Goal: Transaction & Acquisition: Purchase product/service

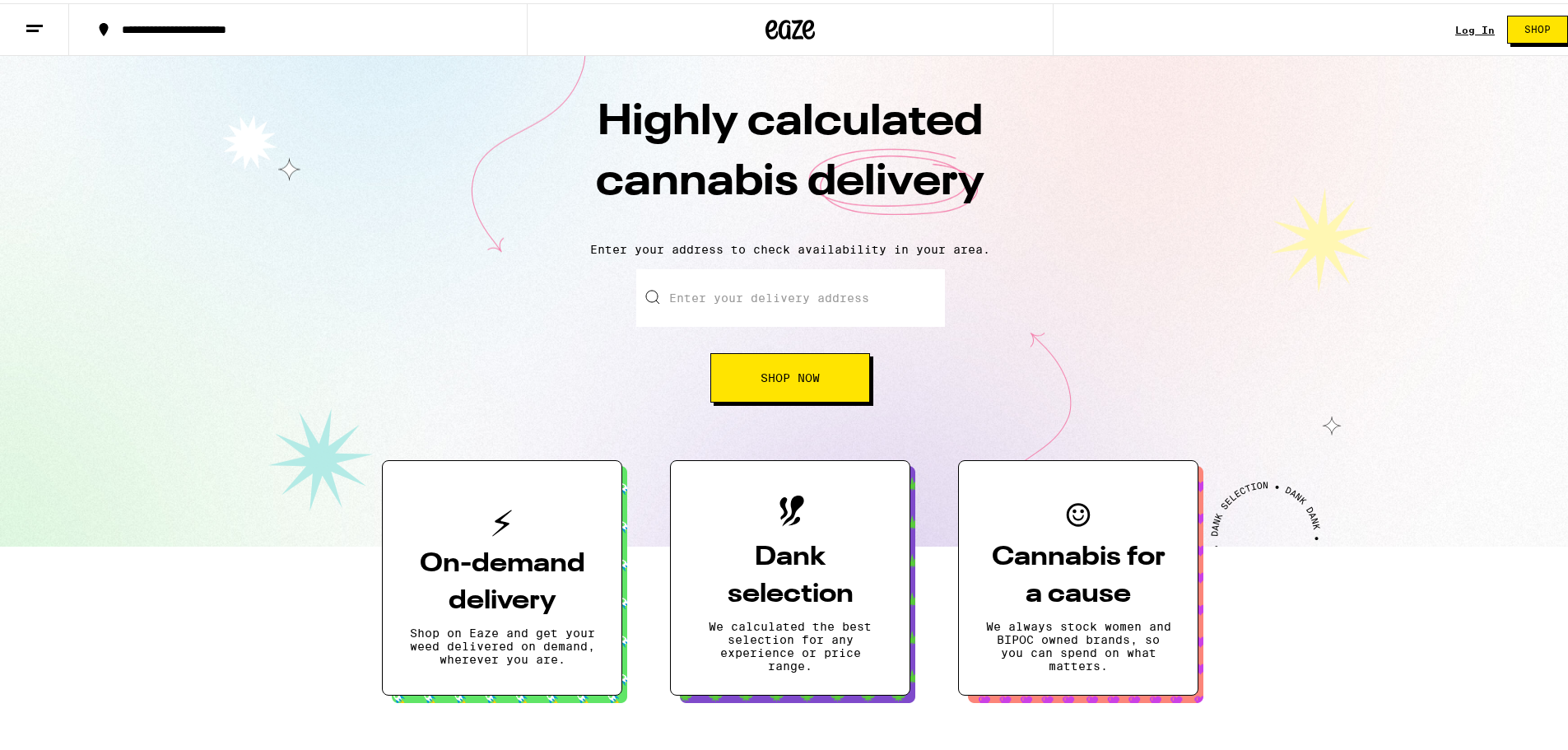
click at [1456, 25] on link "Log In" at bounding box center [1475, 27] width 39 height 11
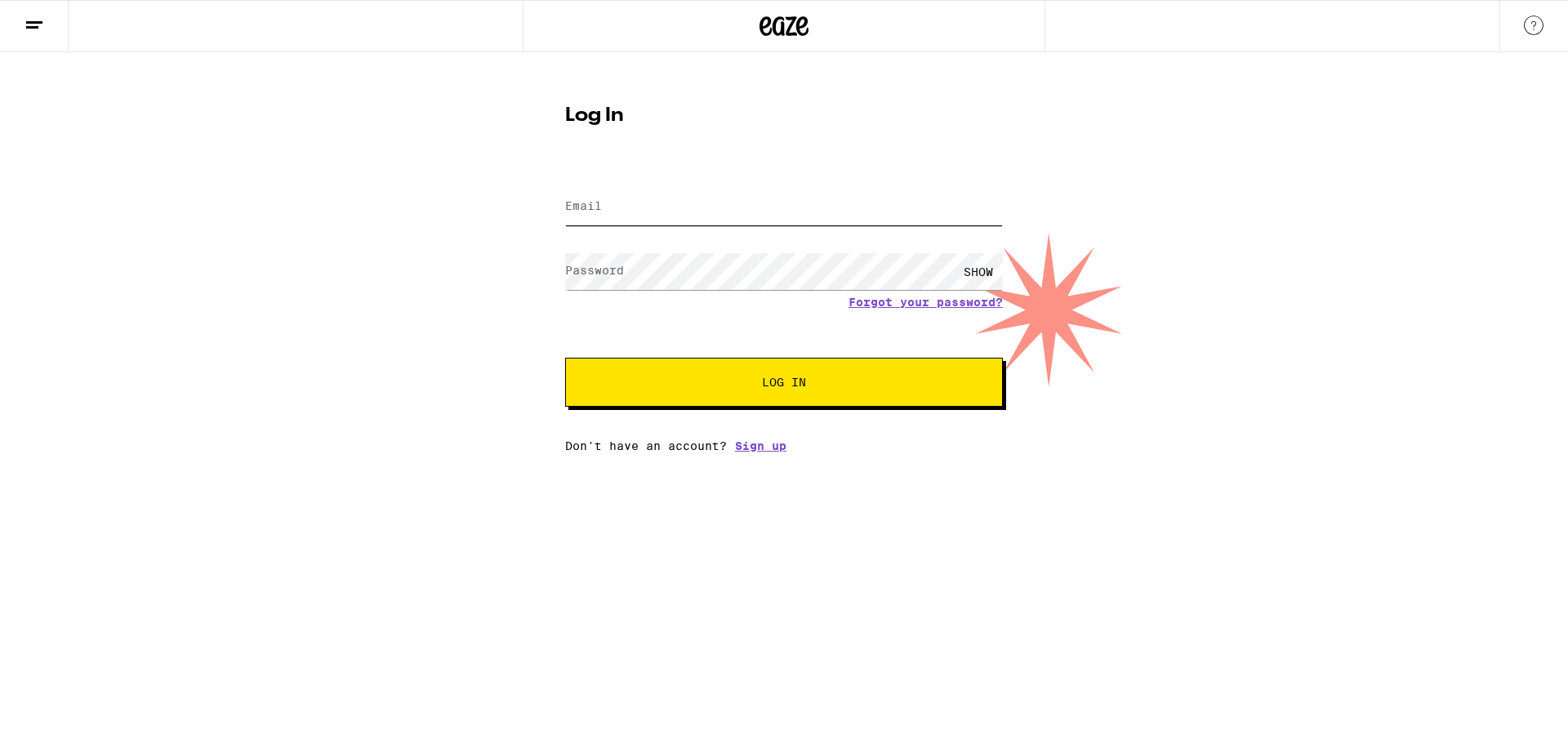
type input "[EMAIL_ADDRESS][DOMAIN_NAME]"
click at [973, 267] on div "SHOW" at bounding box center [978, 272] width 49 height 37
click at [772, 382] on span "Log In" at bounding box center [784, 382] width 44 height 12
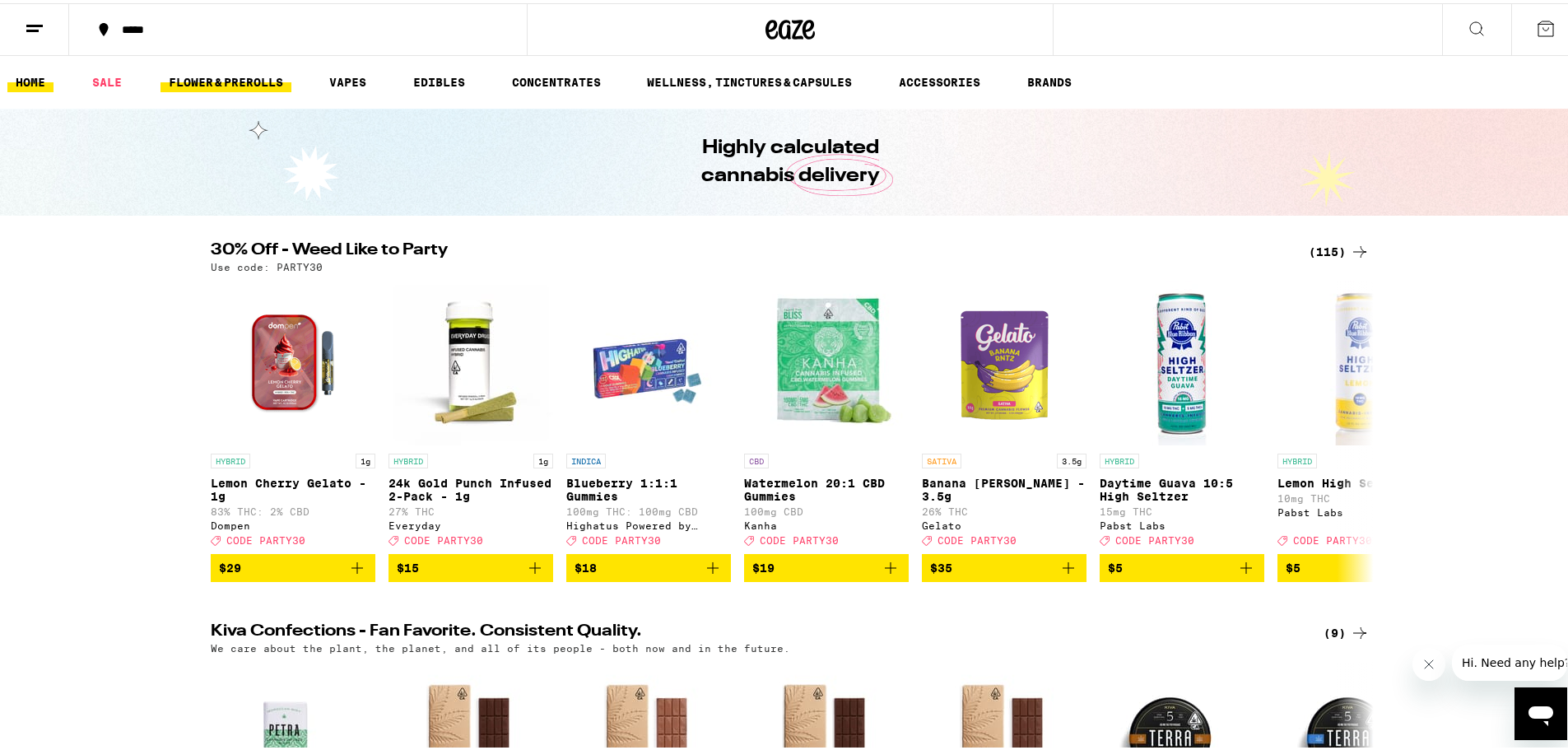
click at [278, 77] on link "FLOWER & PREROLLS" at bounding box center [226, 79] width 131 height 20
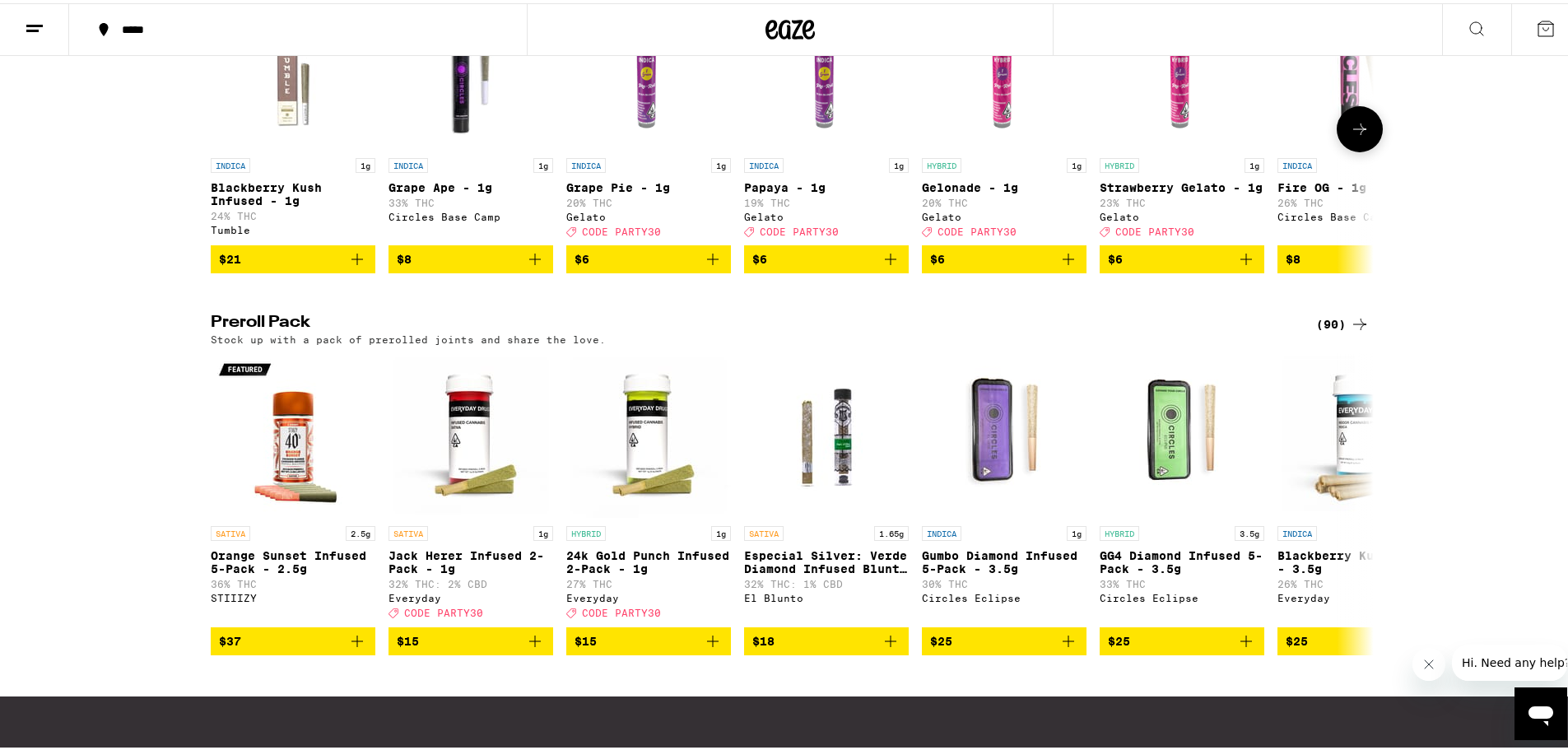
scroll to position [1070, 0]
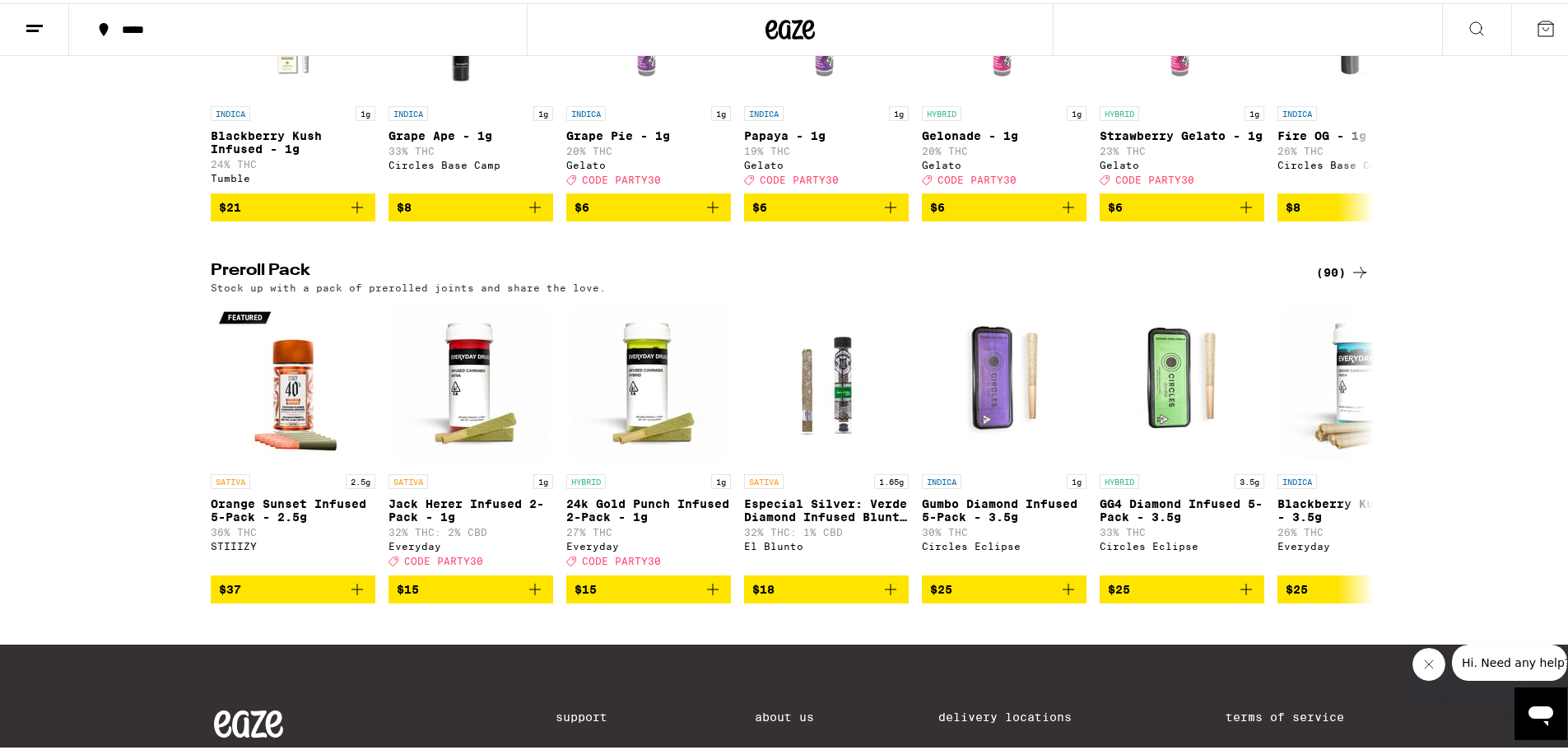
click at [285, 279] on h2 "Preroll Pack" at bounding box center [750, 270] width 1079 height 20
click at [1332, 279] on div "(90)" at bounding box center [1343, 270] width 53 height 20
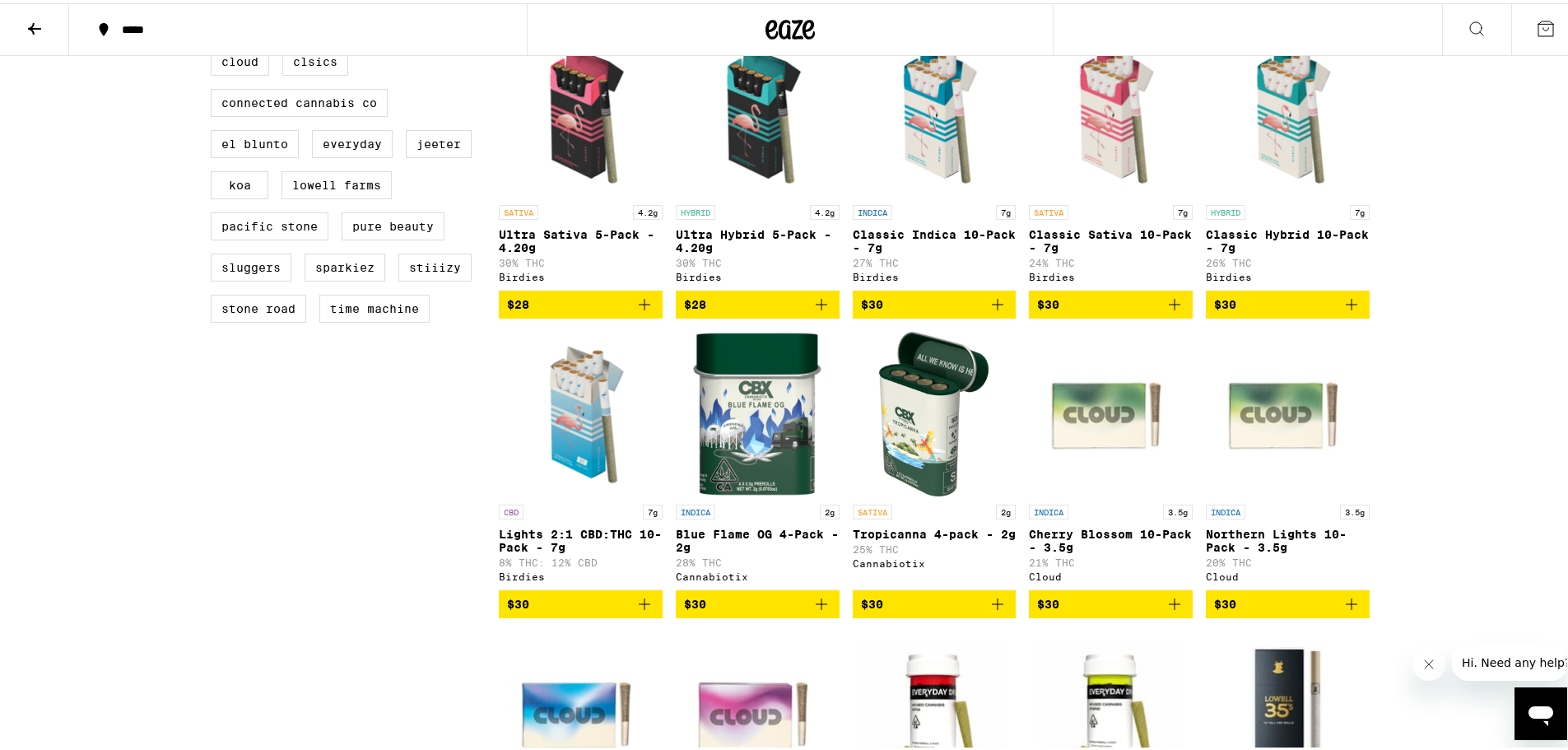
scroll to position [741, 0]
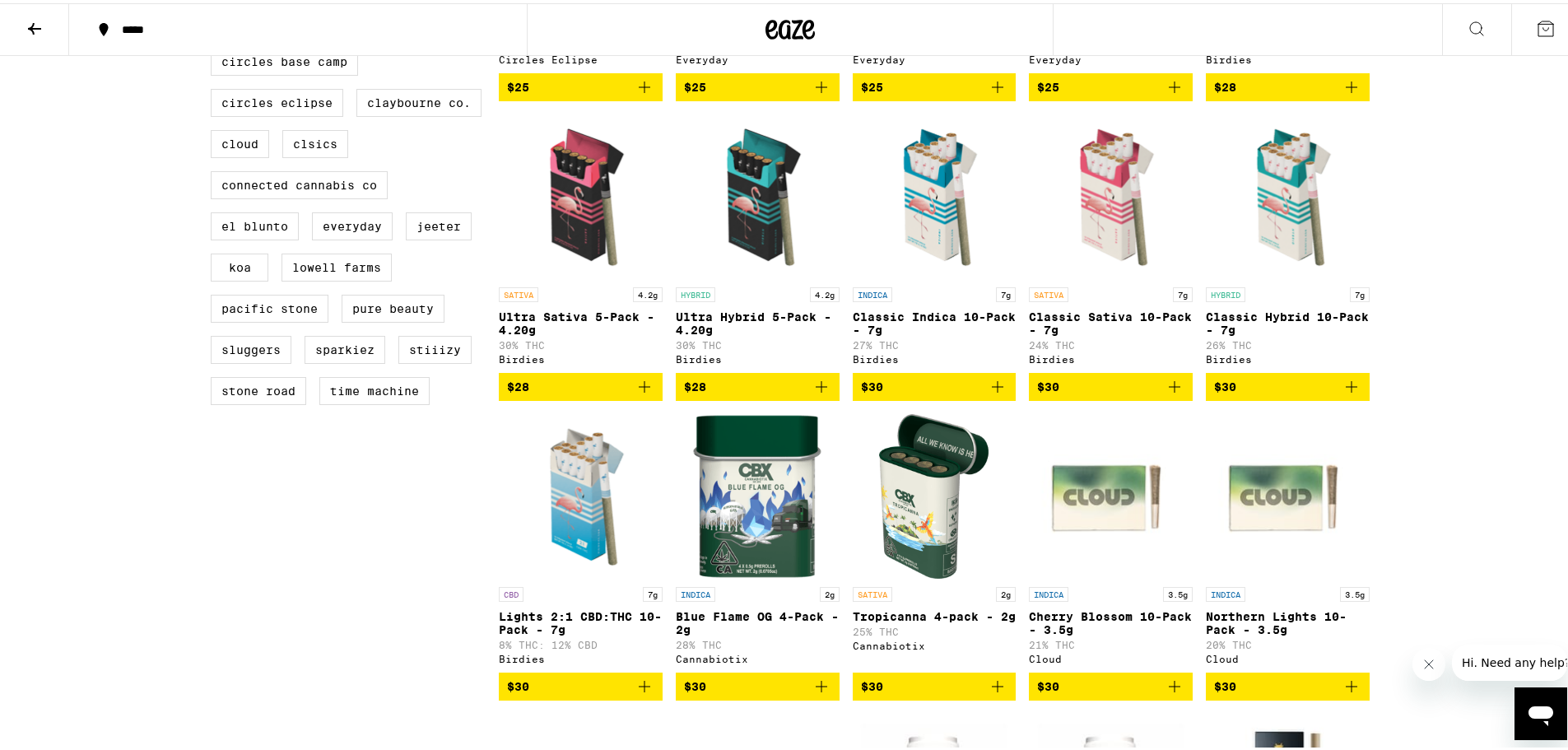
click at [622, 394] on span "$28" at bounding box center [580, 384] width 147 height 20
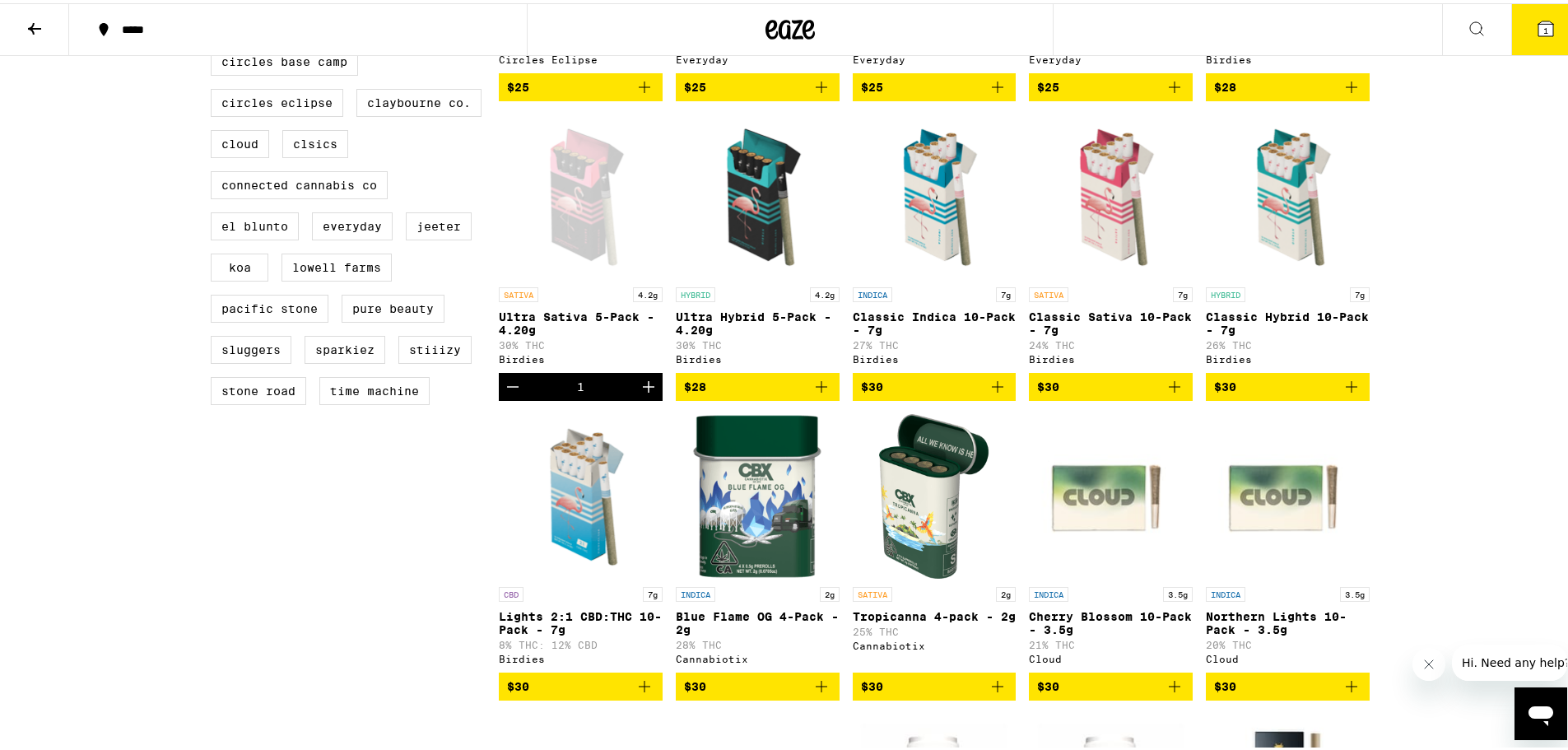
scroll to position [793, 0]
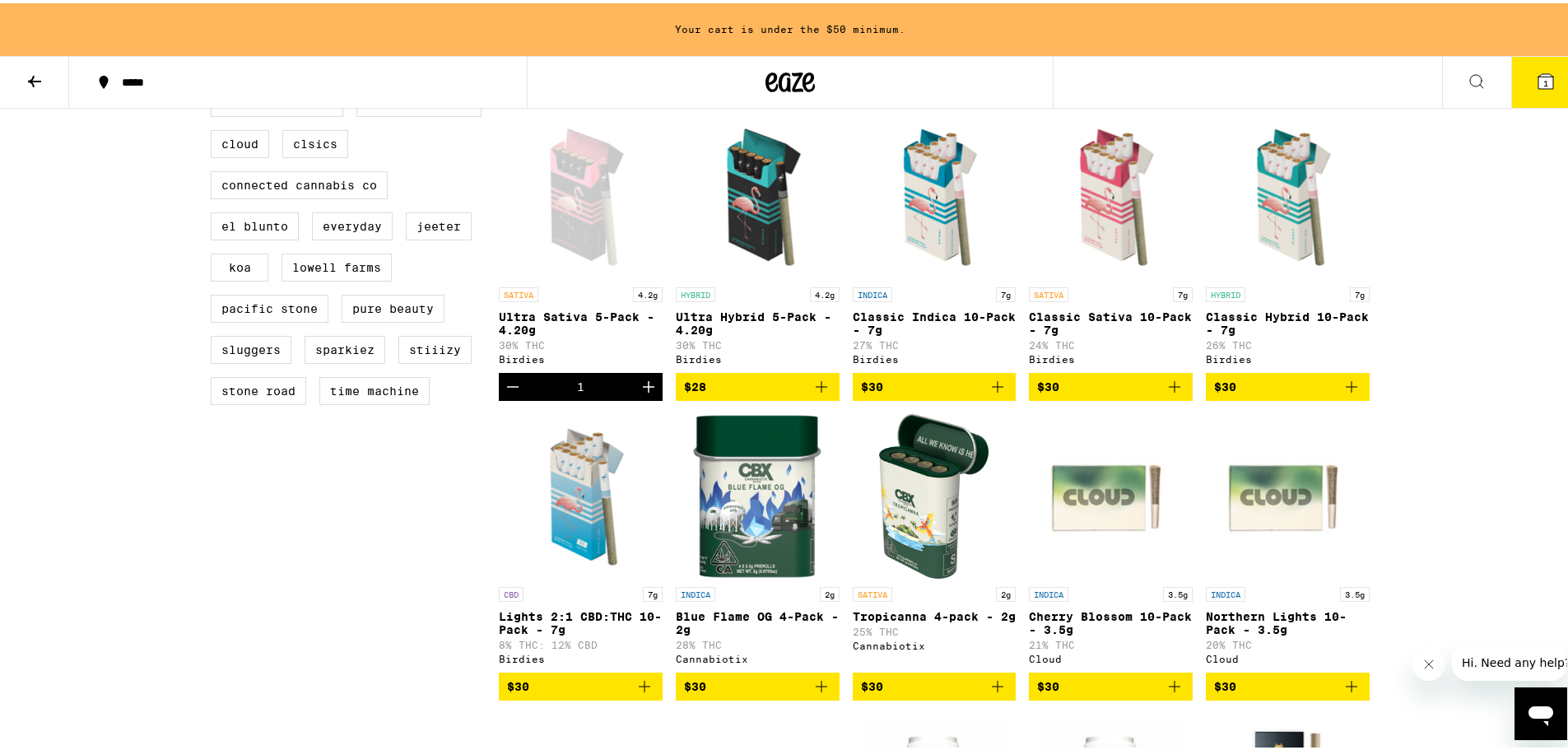
click at [821, 394] on icon "Add to bag" at bounding box center [821, 384] width 20 height 20
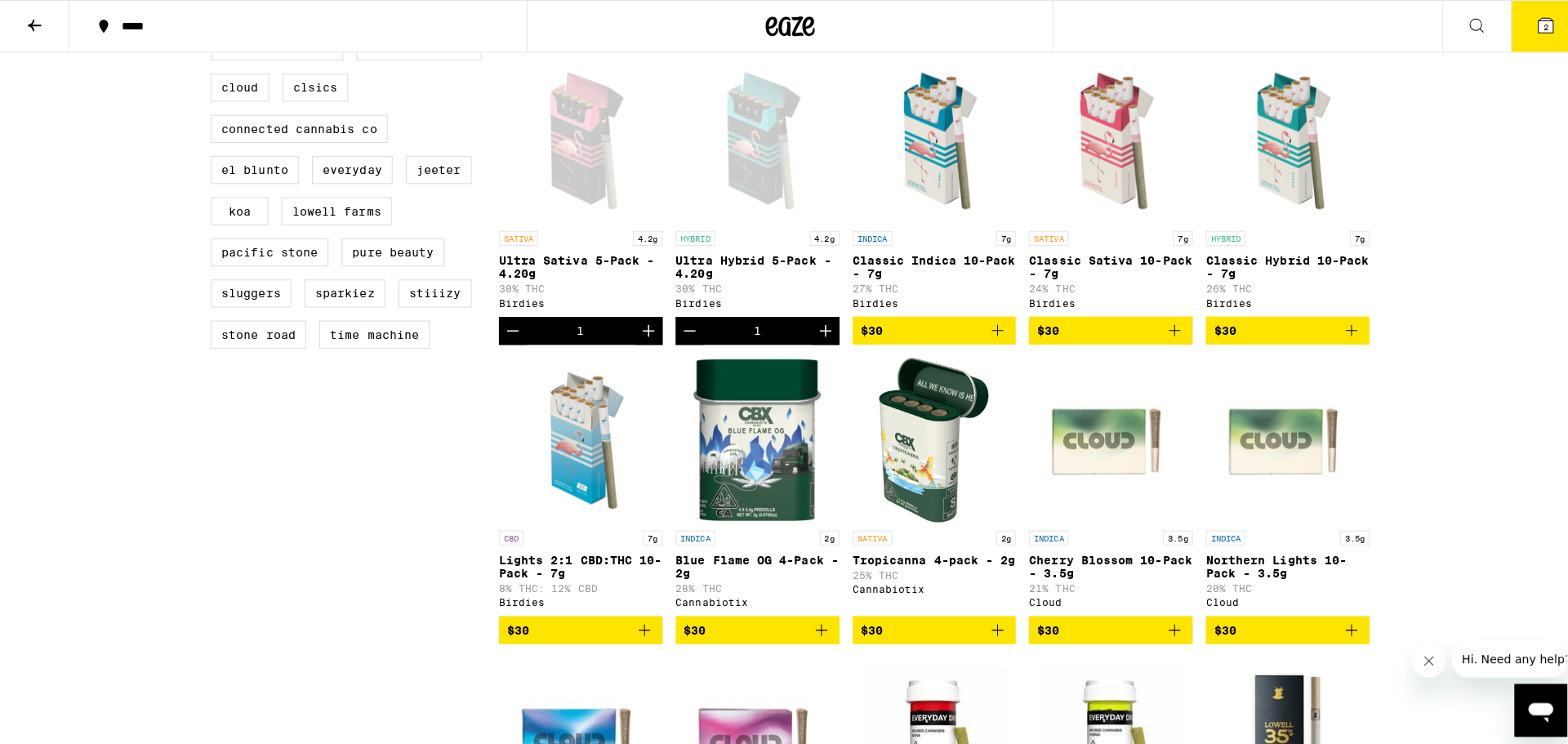
scroll to position [735, 0]
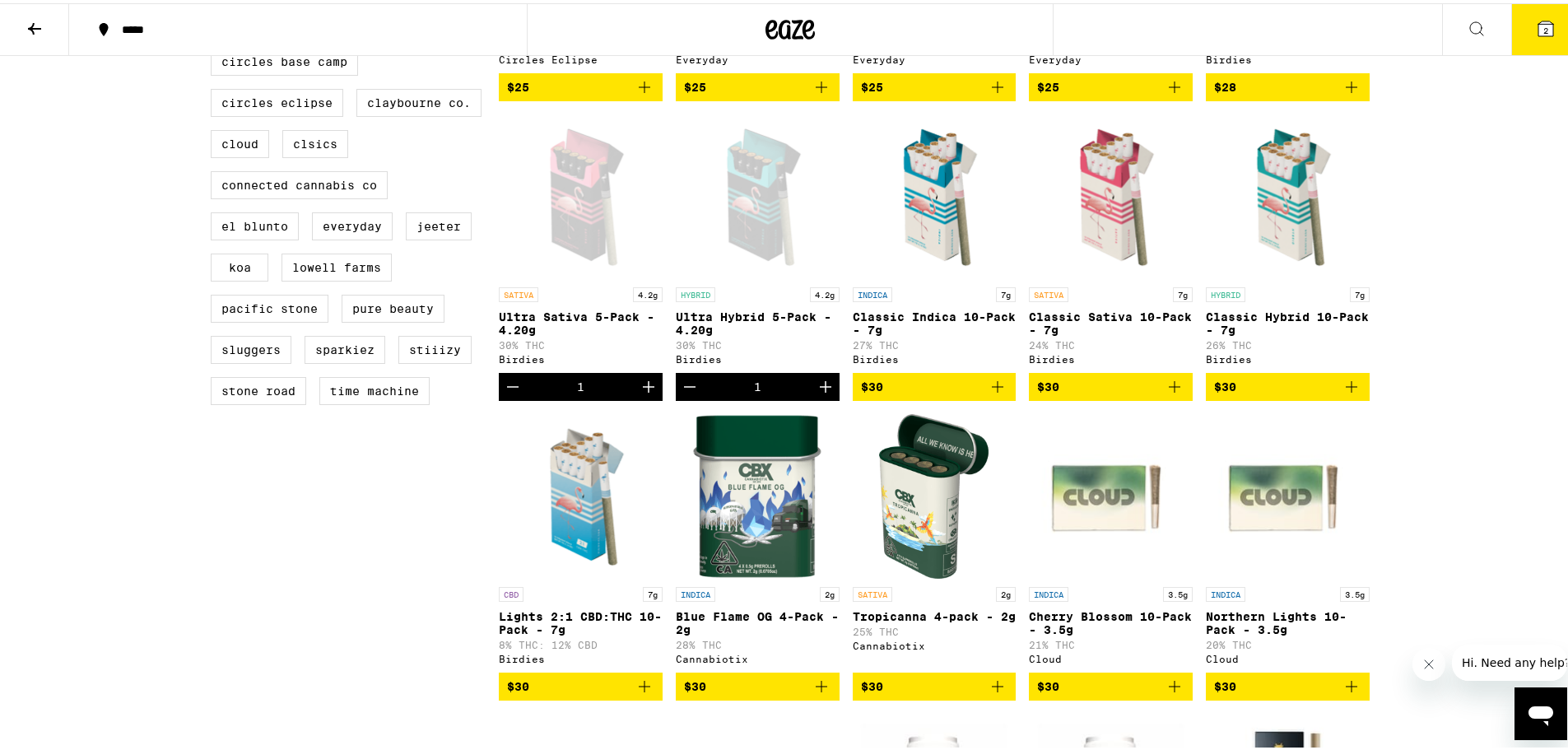
click at [639, 394] on icon "Increment" at bounding box center [649, 384] width 20 height 20
click at [821, 394] on icon "Increment" at bounding box center [826, 384] width 20 height 20
click at [1516, 25] on button "4" at bounding box center [1546, 26] width 69 height 51
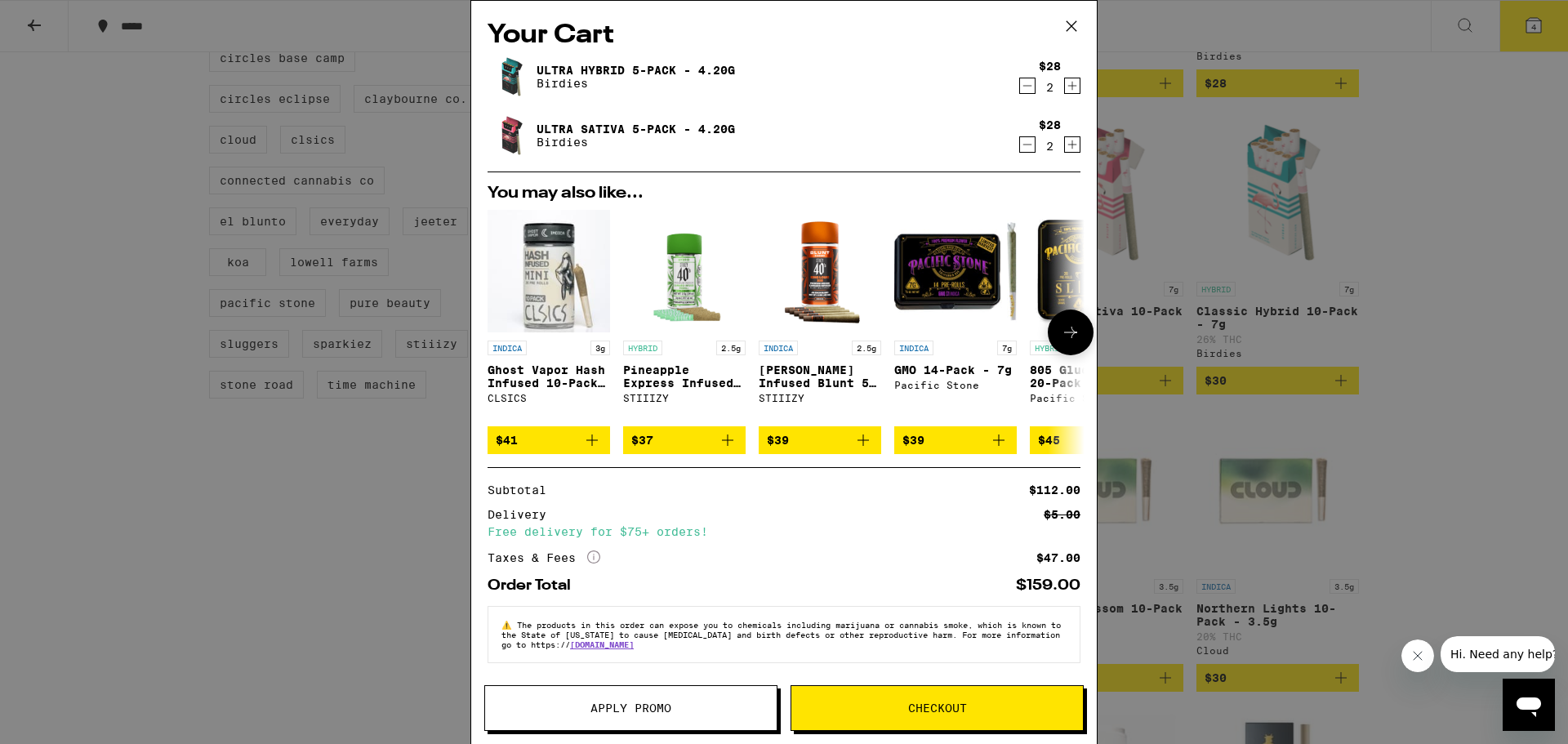
scroll to position [10, 0]
click at [1020, 135] on icon "Decrement" at bounding box center [1027, 145] width 15 height 20
click at [930, 696] on button "Checkout" at bounding box center [936, 708] width 293 height 45
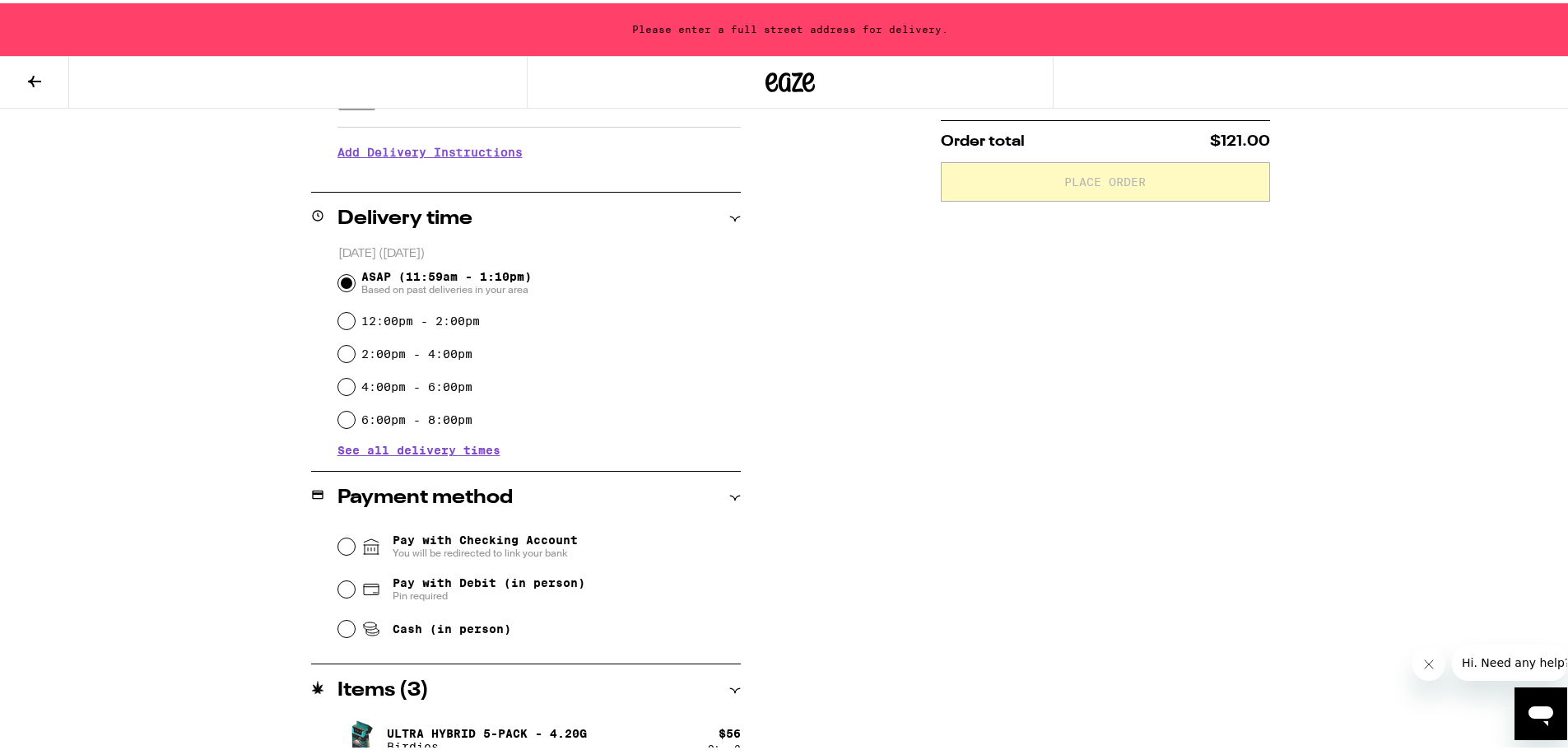
scroll to position [330, 0]
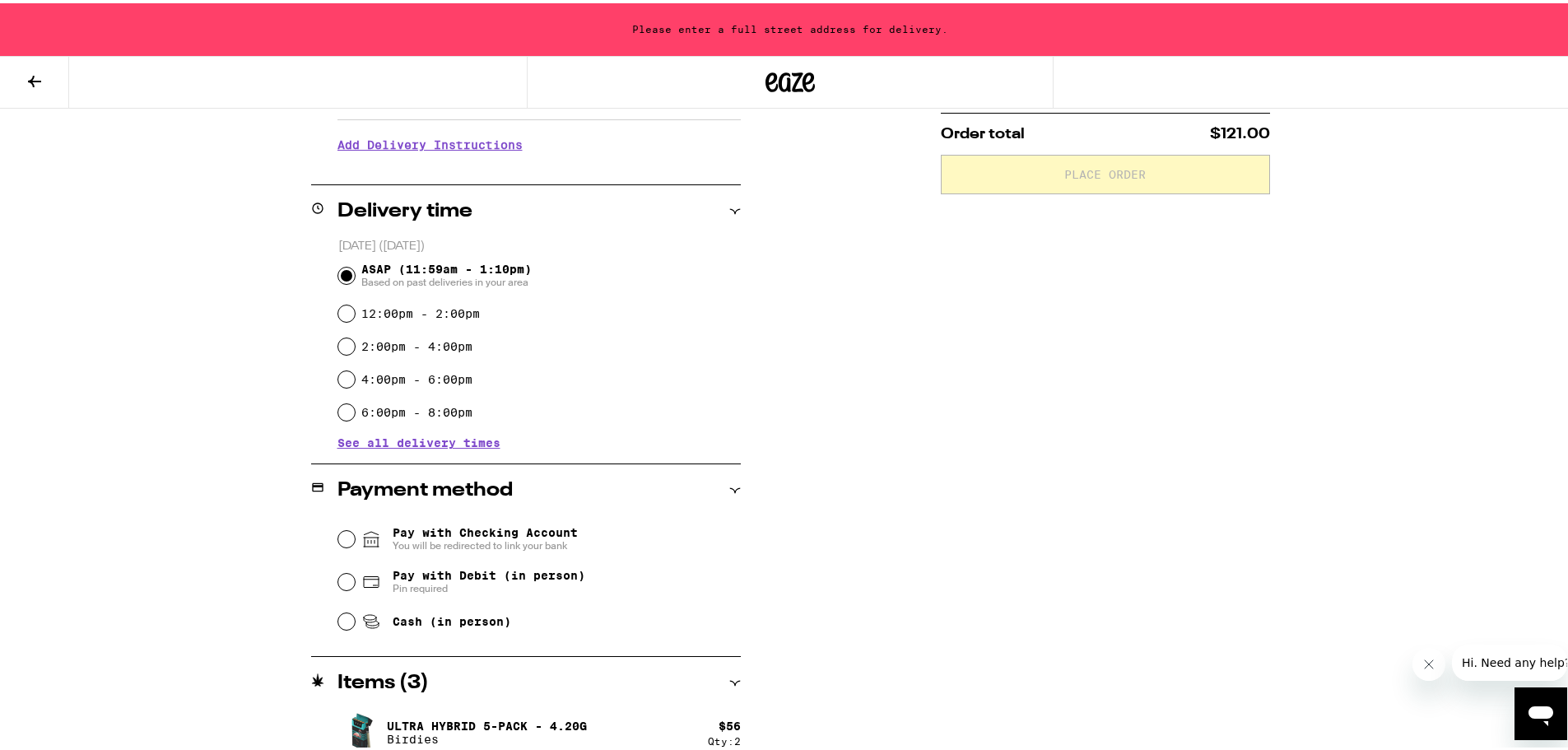
click at [341, 630] on div "Cash (in person)" at bounding box center [540, 618] width 403 height 37
click at [340, 627] on input "Cash (in person)" at bounding box center [347, 618] width 17 height 17
radio input "true"
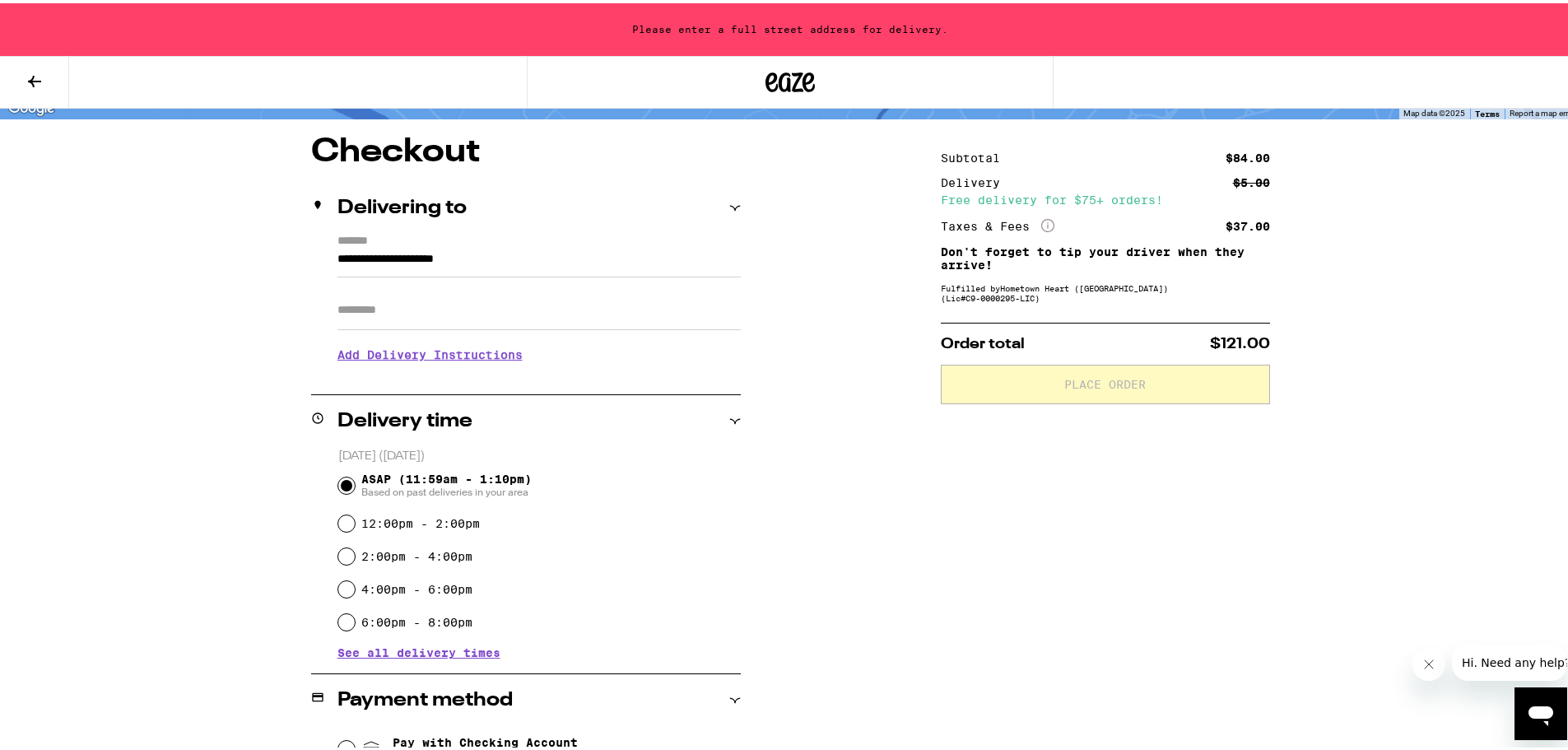
scroll to position [0, 0]
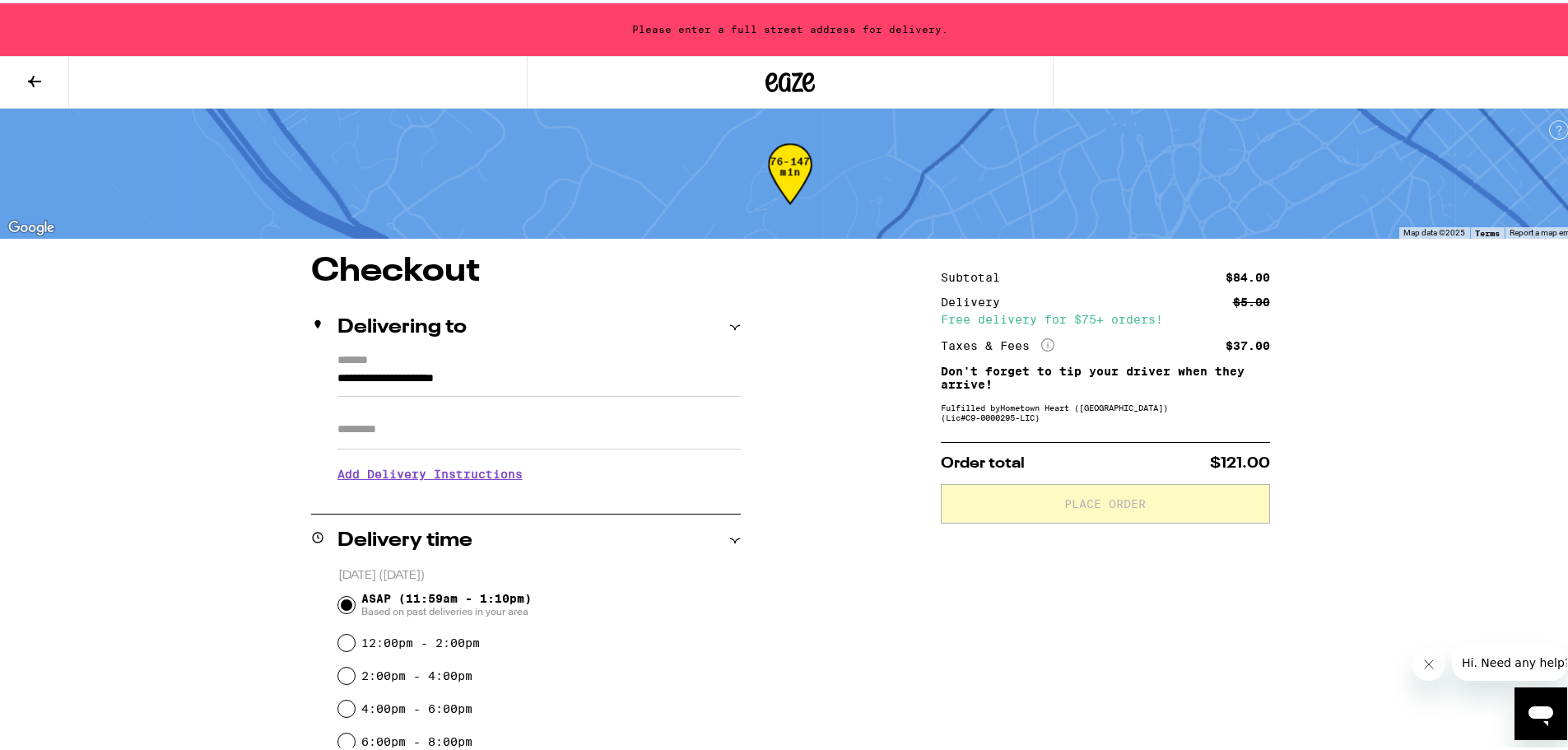
click at [534, 322] on div "Delivering to" at bounding box center [526, 325] width 429 height 20
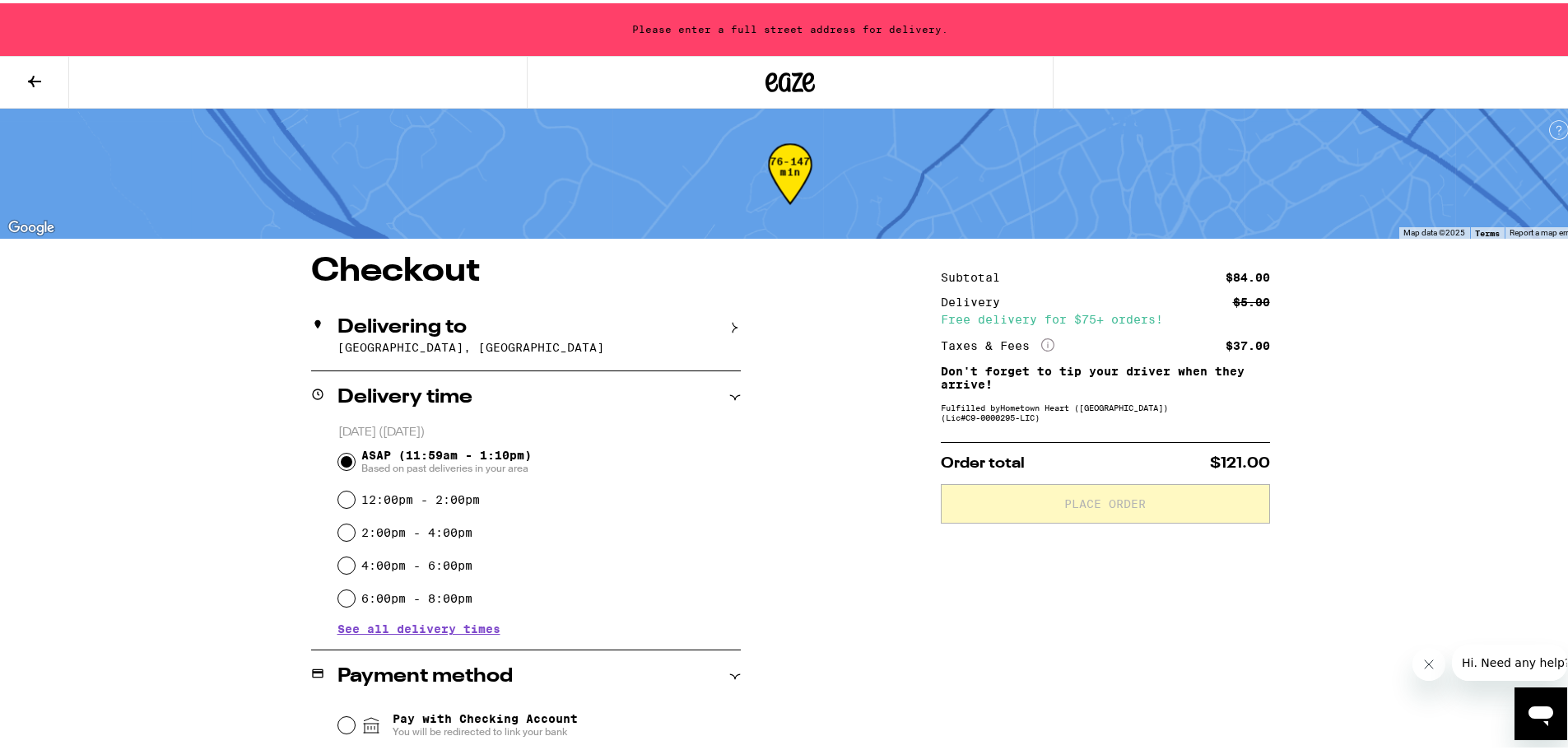
click at [534, 323] on div "Delivering to" at bounding box center [526, 325] width 429 height 20
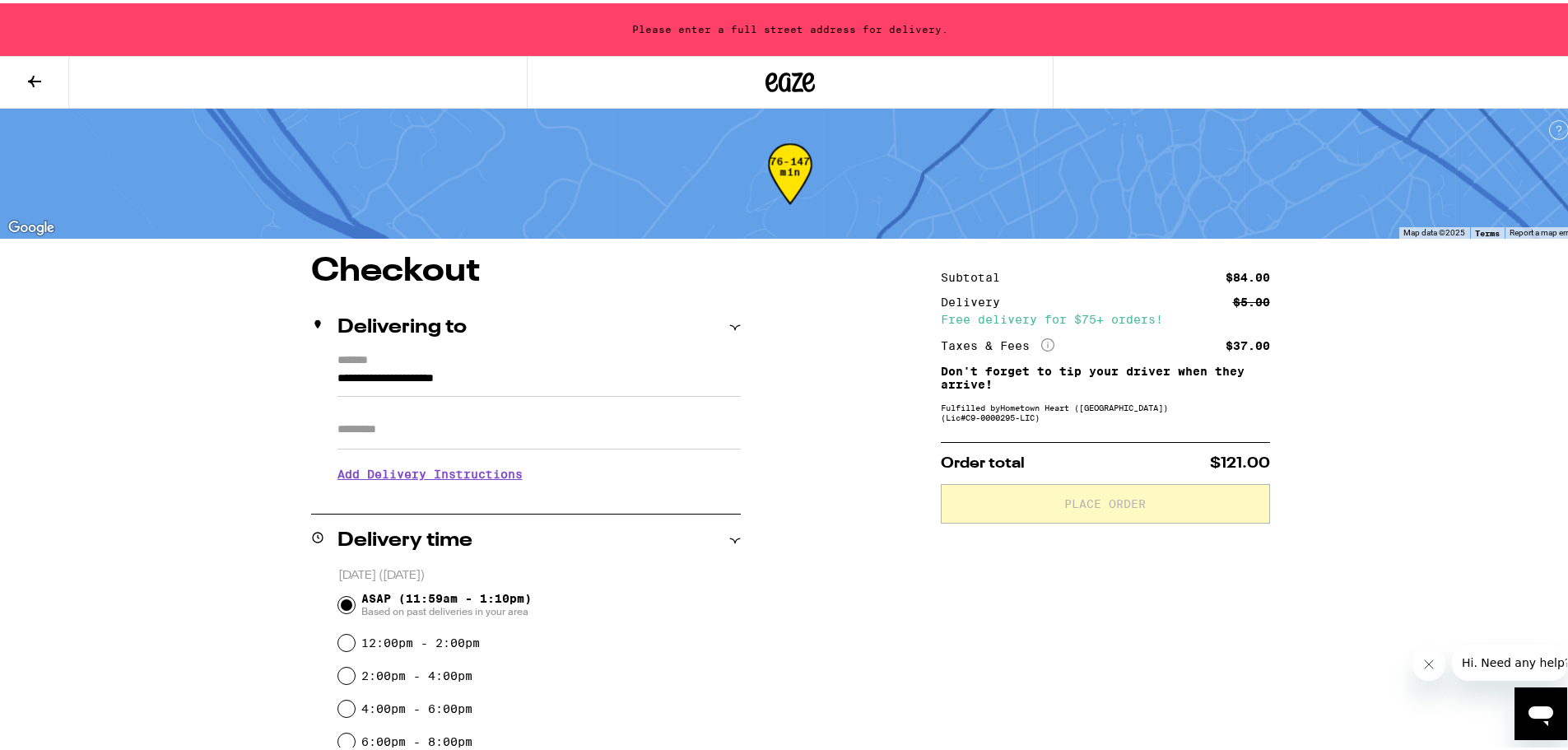
click at [461, 420] on input "Apt/Suite" at bounding box center [539, 426] width 404 height 39
click at [504, 368] on input "**********" at bounding box center [539, 380] width 404 height 28
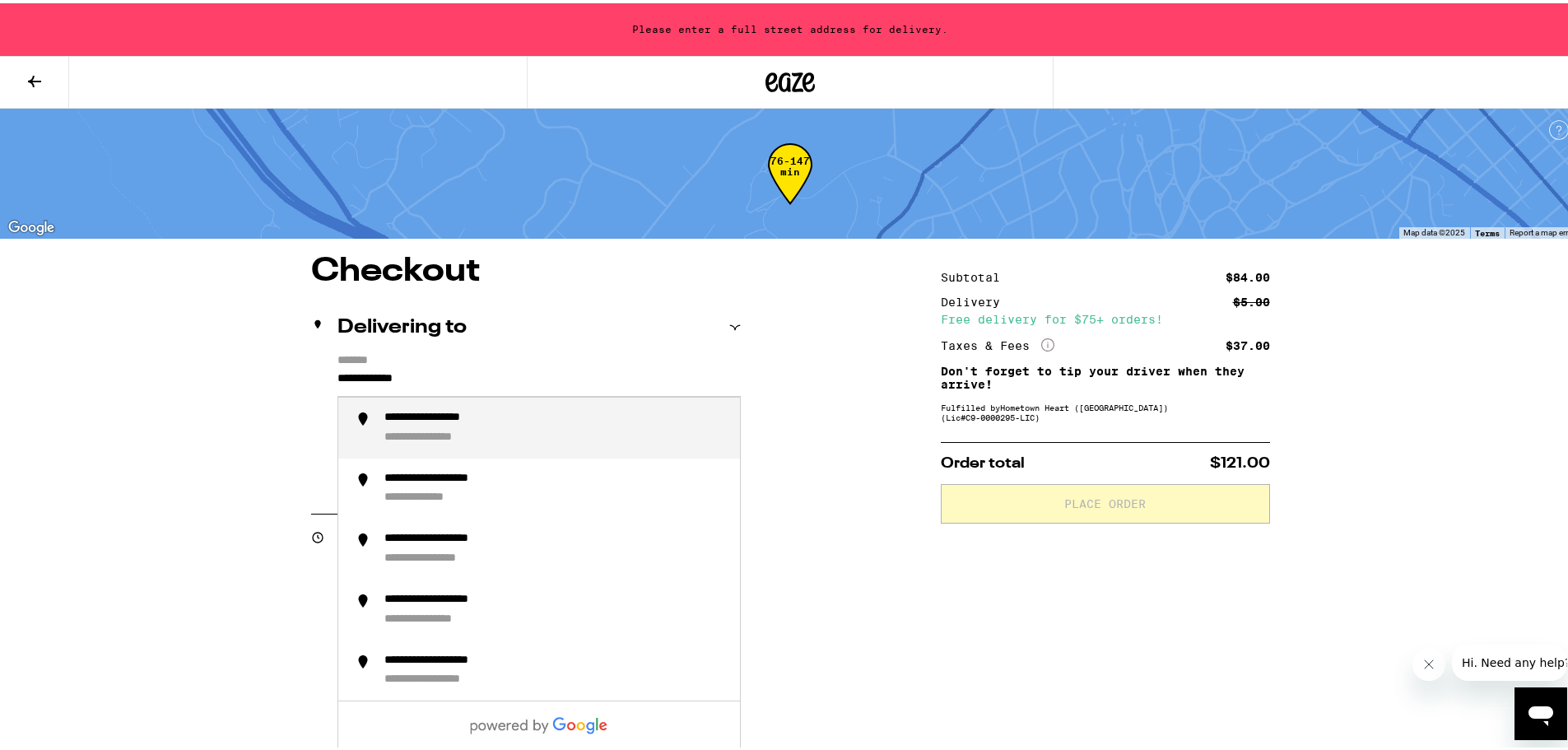
click at [487, 415] on div "**********" at bounding box center [451, 415] width 134 height 15
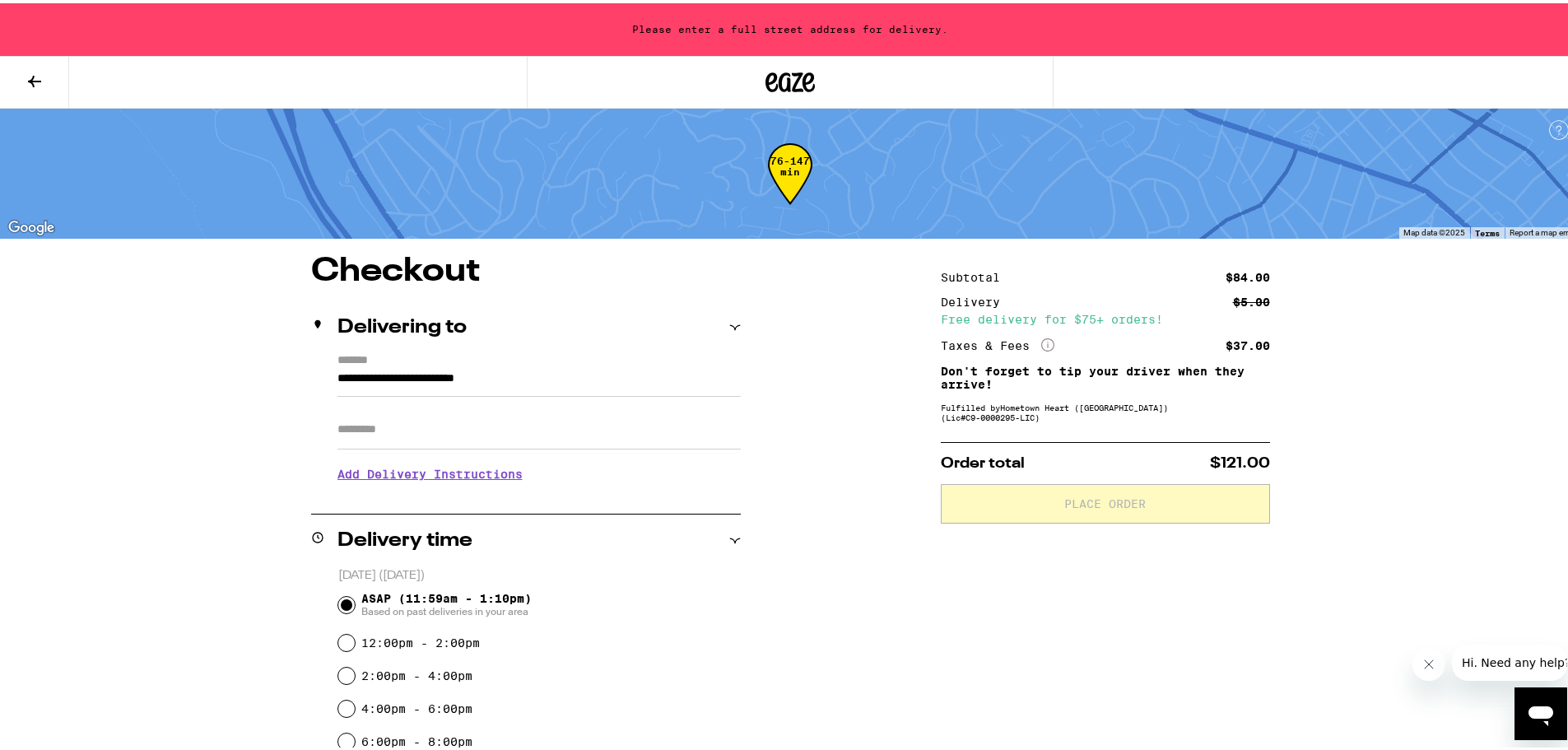
click at [846, 366] on div "**********" at bounding box center [790, 703] width 1185 height 903
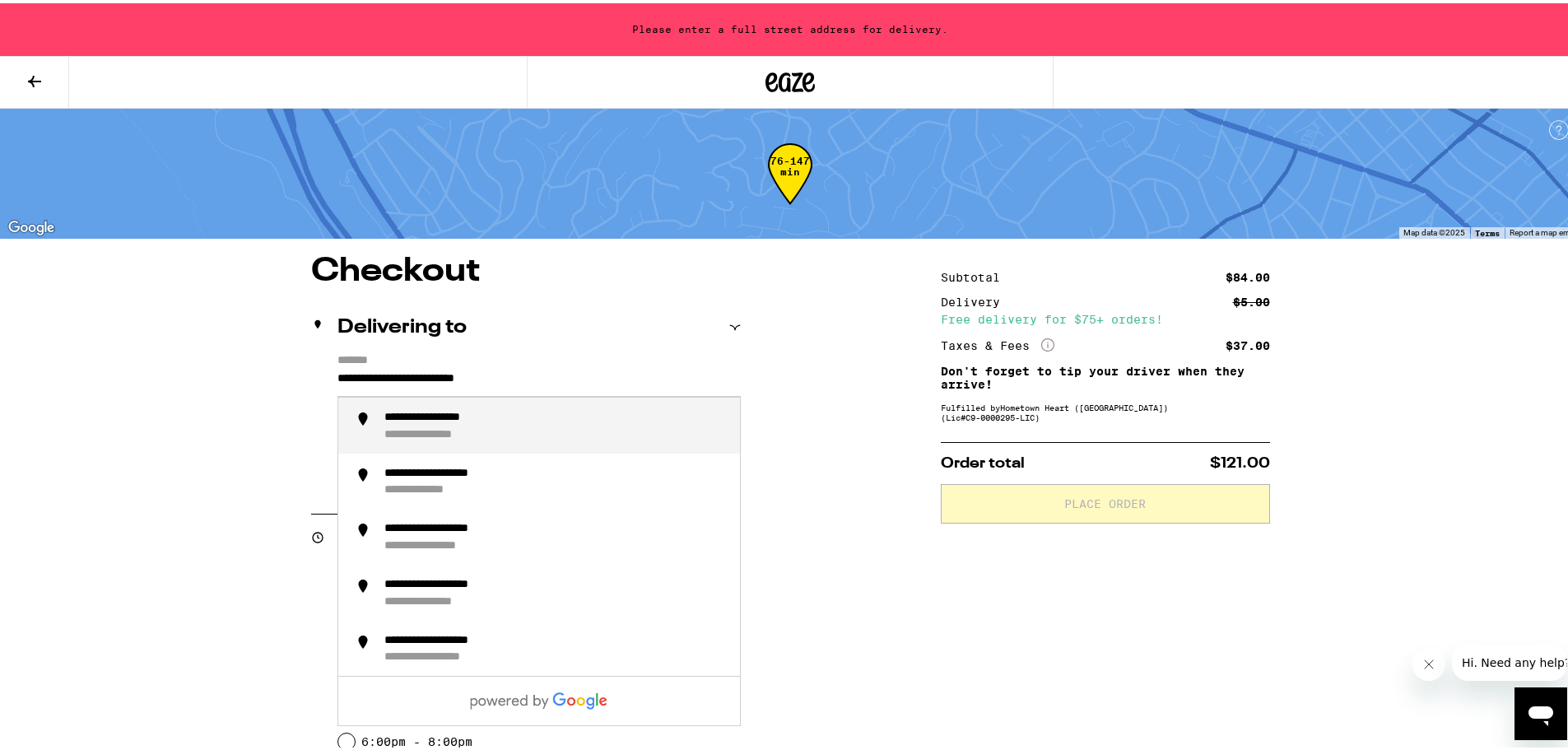
click at [604, 368] on input "**********" at bounding box center [539, 380] width 404 height 28
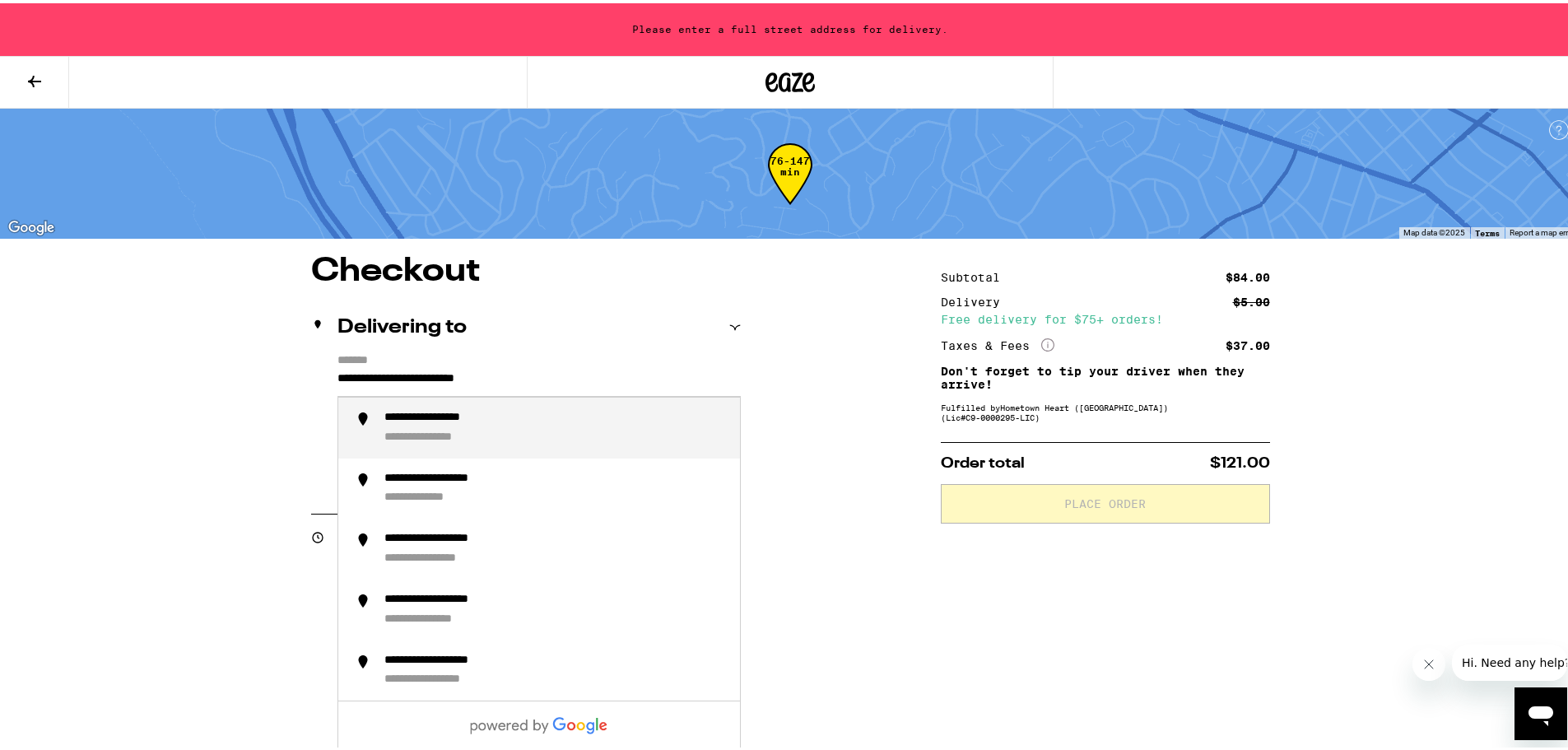
click at [604, 368] on input "**********" at bounding box center [539, 380] width 404 height 28
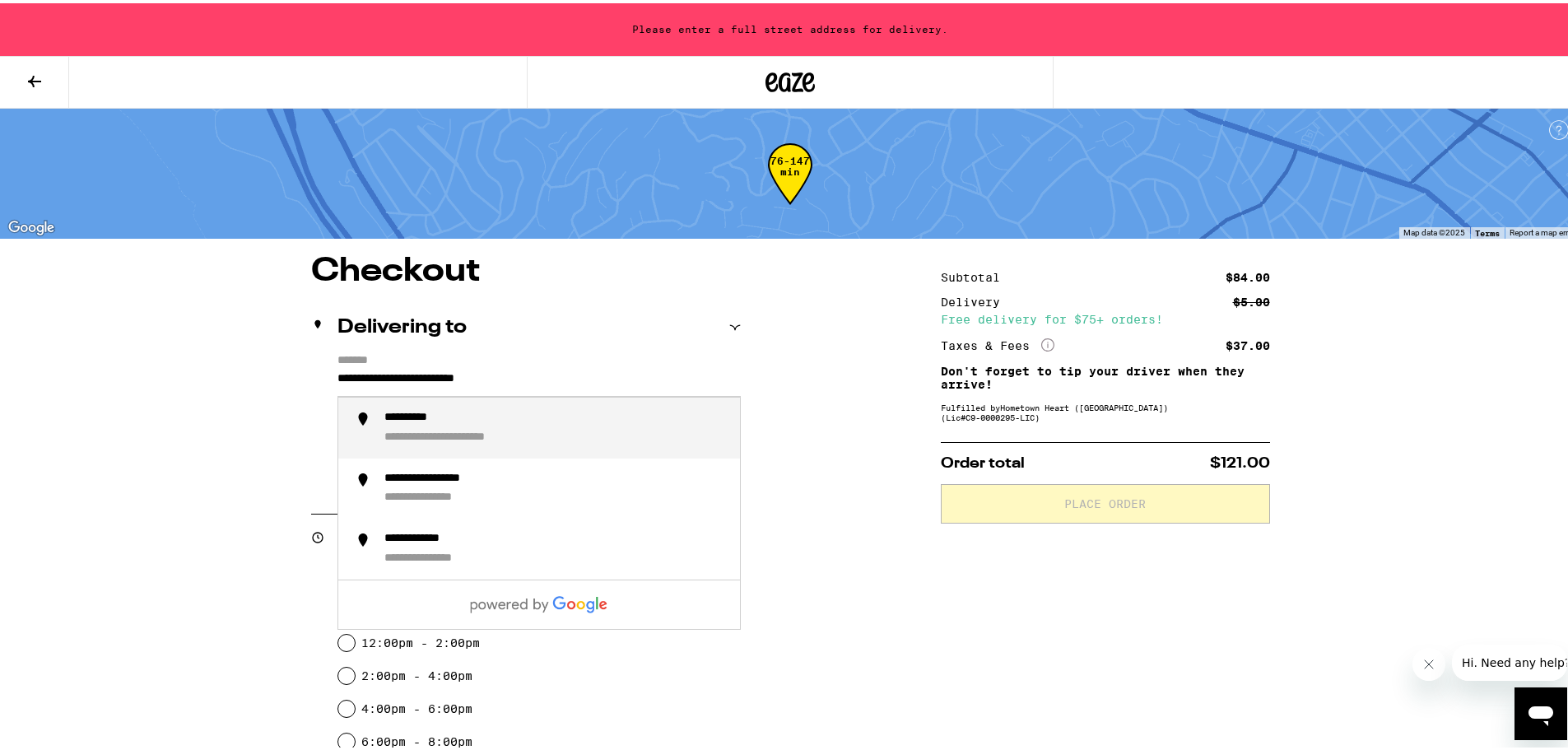
click at [604, 368] on input "**********" at bounding box center [539, 380] width 404 height 28
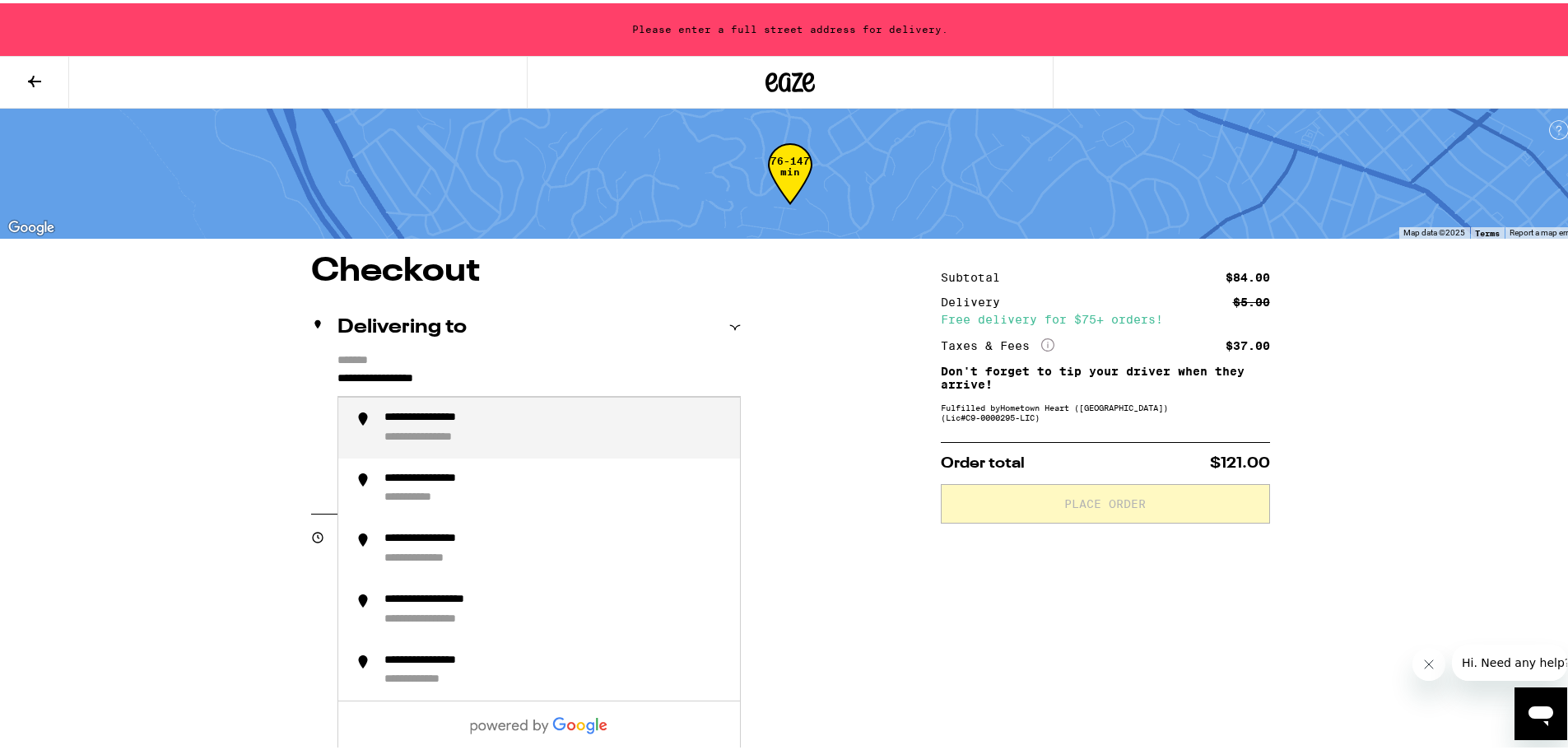
click at [545, 421] on div "**********" at bounding box center [555, 425] width 342 height 35
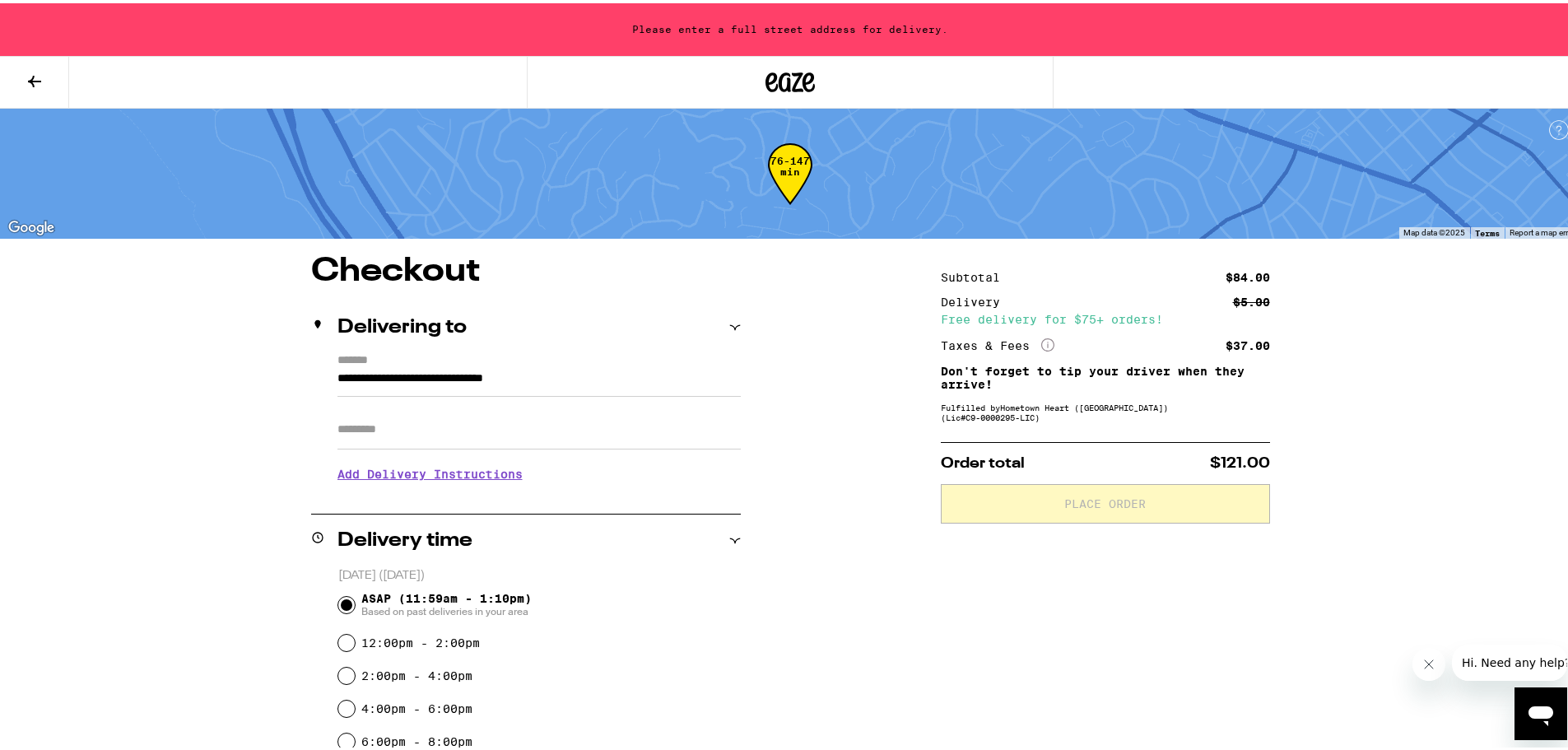
type input "**********"
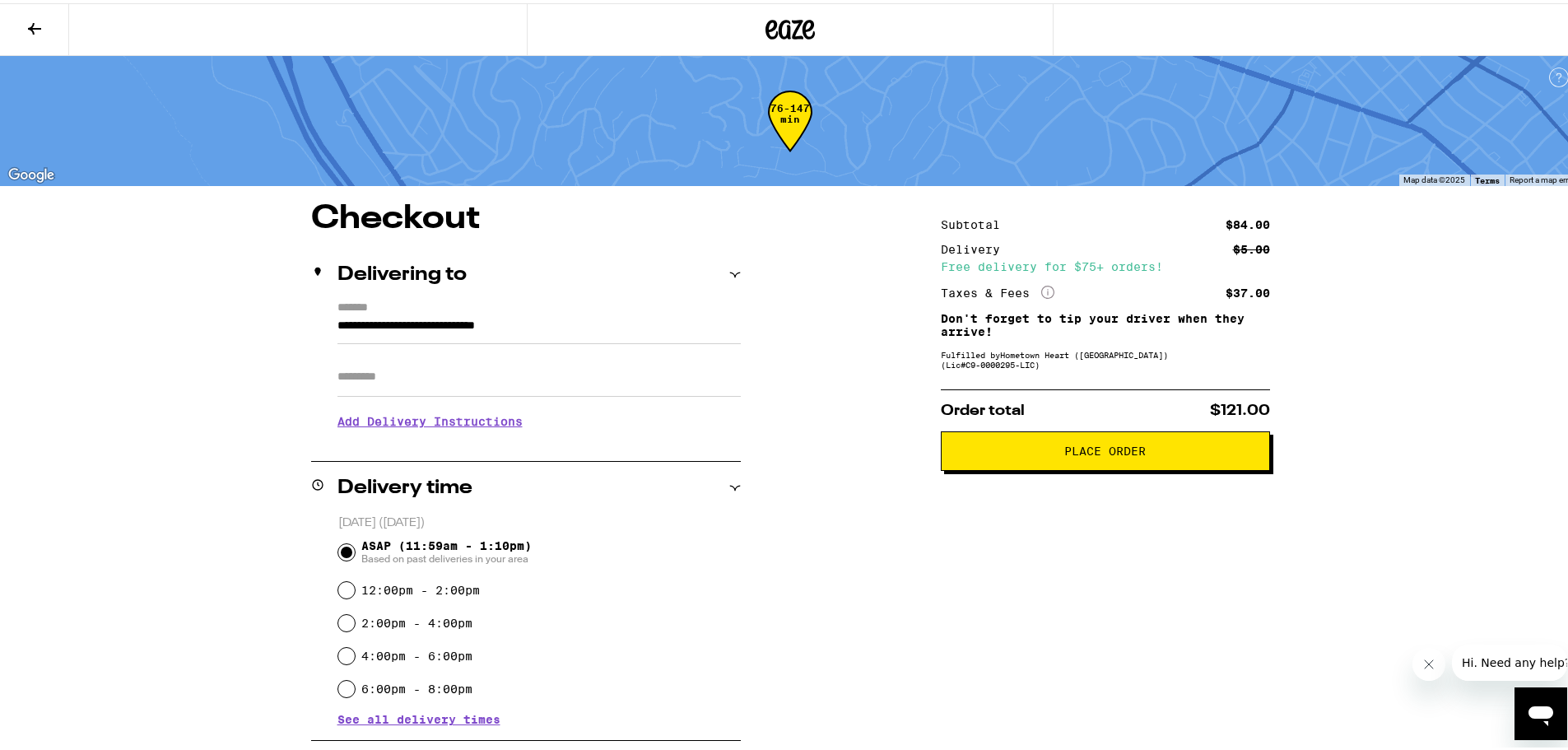
click at [1020, 454] on span "Place Order" at bounding box center [1105, 448] width 301 height 12
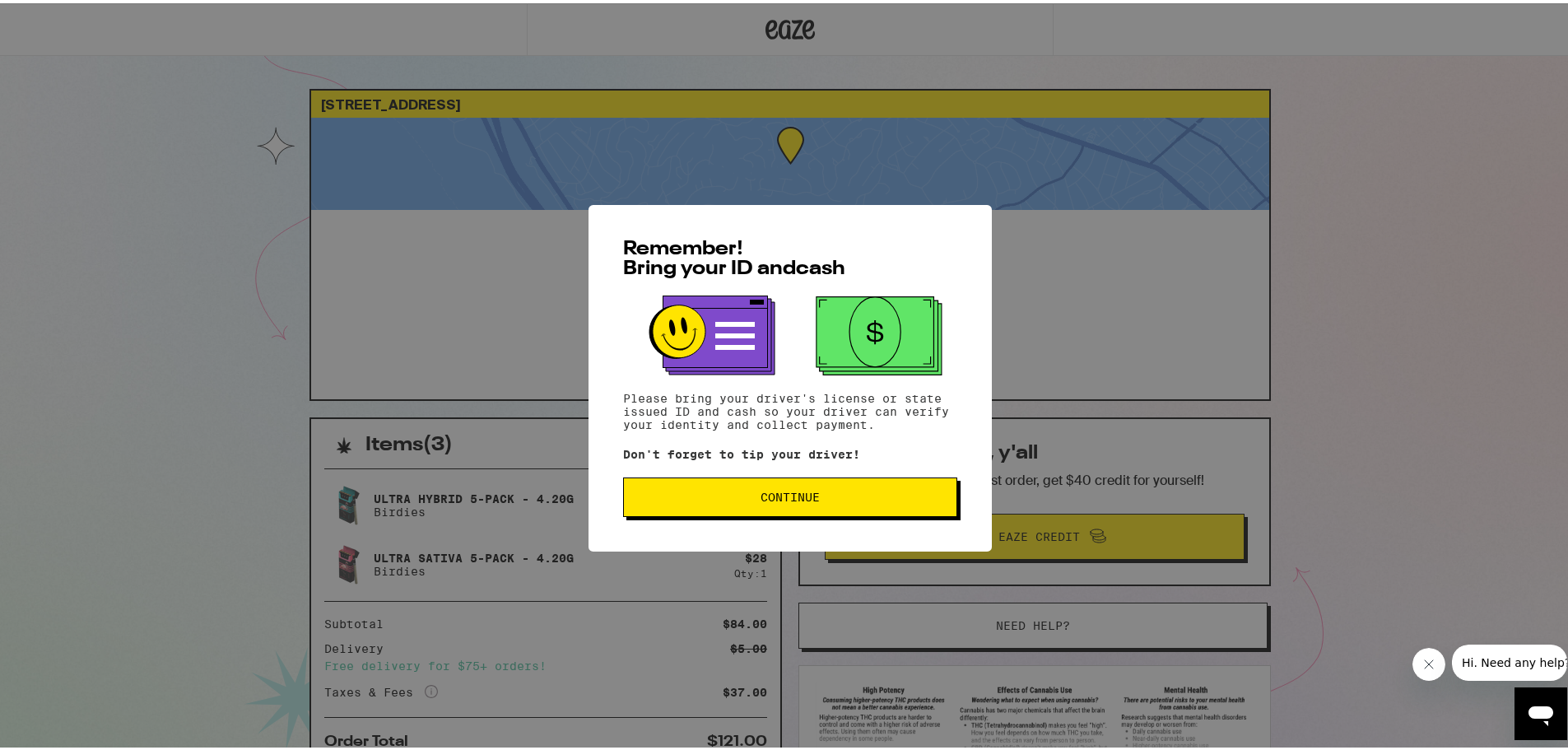
click at [815, 493] on span "Continue" at bounding box center [791, 494] width 306 height 12
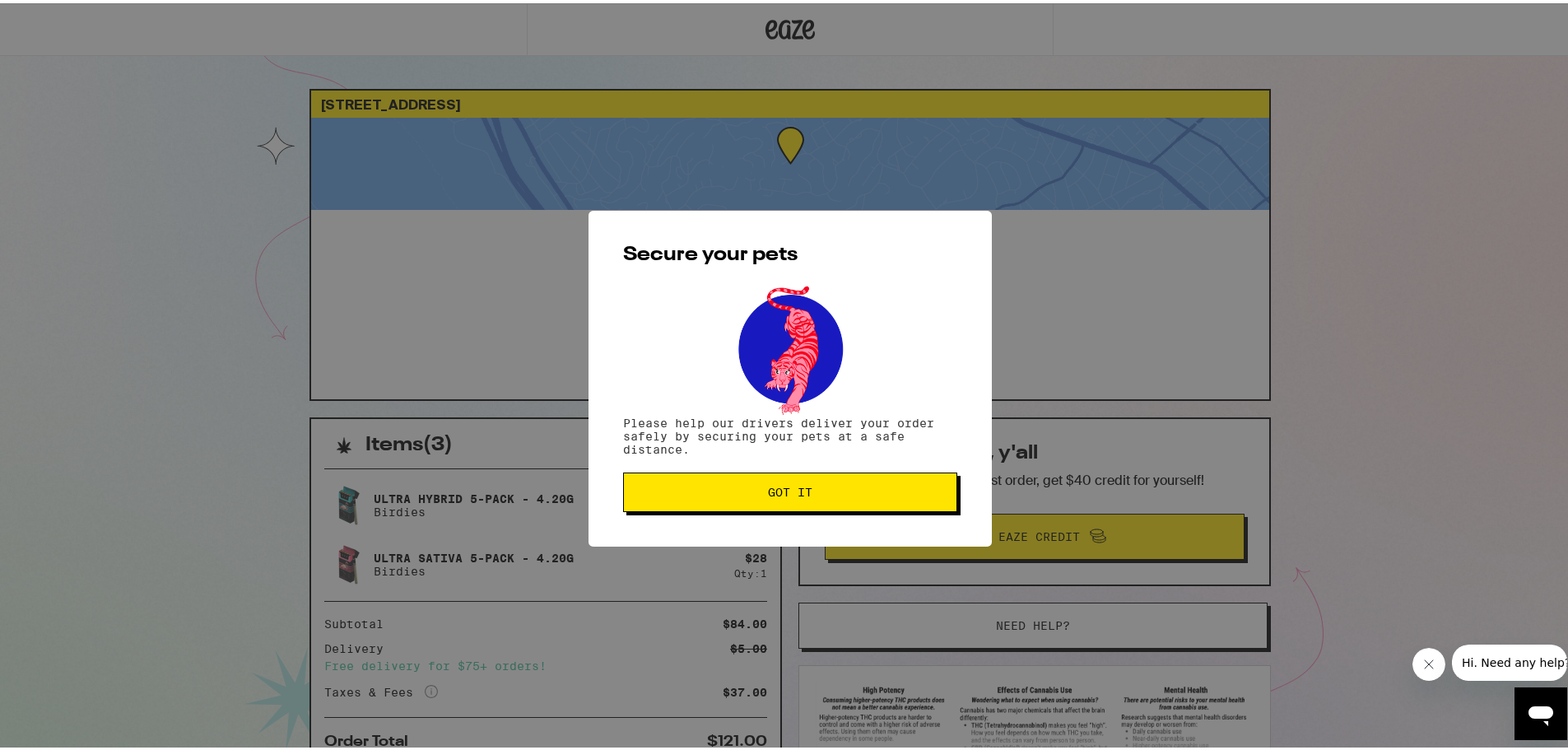
click at [791, 489] on span "Got it" at bounding box center [790, 489] width 44 height 12
click at [791, 489] on div "Secure your pets Please help our drivers deliver your order safely by securing …" at bounding box center [790, 375] width 404 height 336
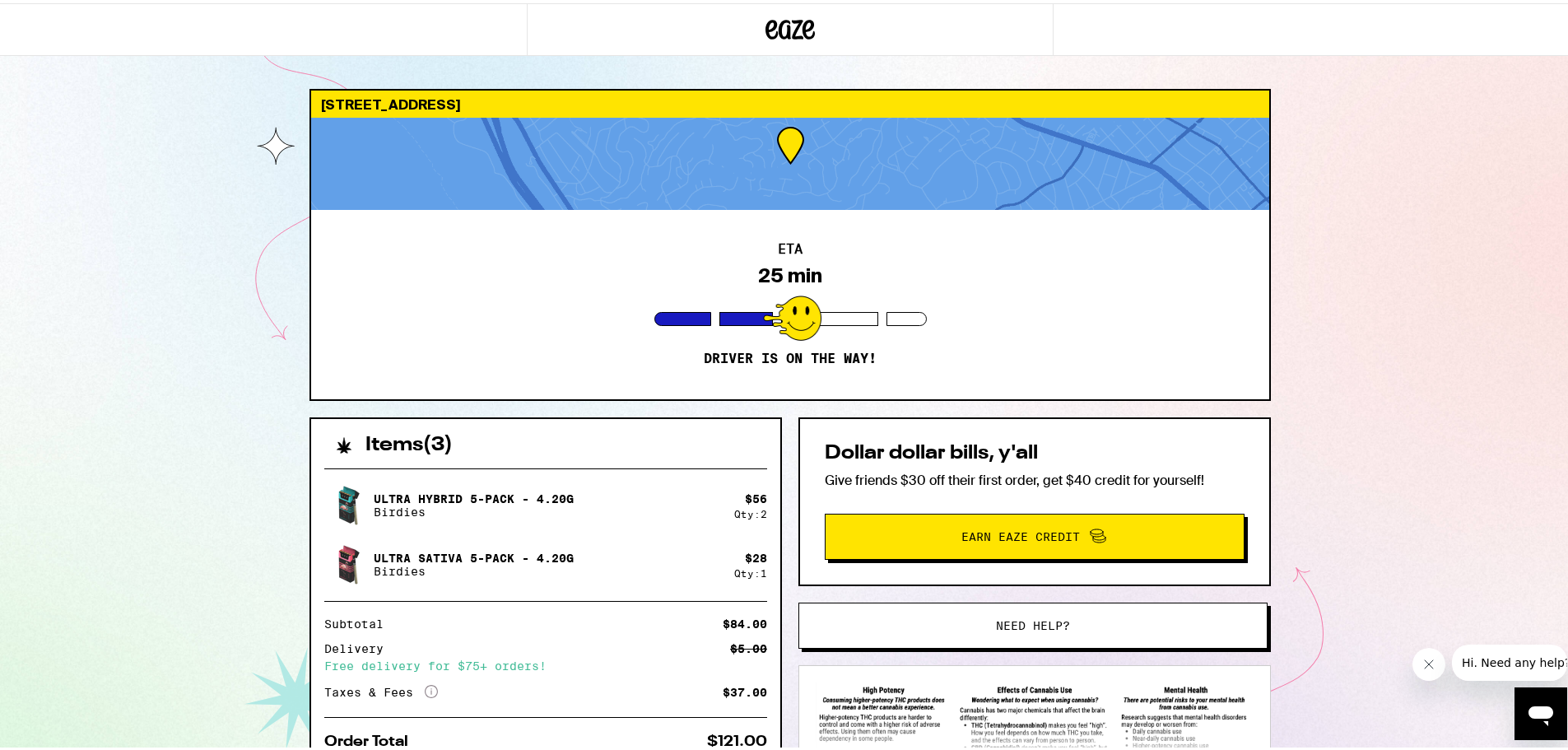
click at [216, 305] on div "[STREET_ADDRESS] ETA 25 min Driver is on the way! Items ( 3 ) Ultra Hybrid 5-Pa…" at bounding box center [790, 449] width 1580 height 897
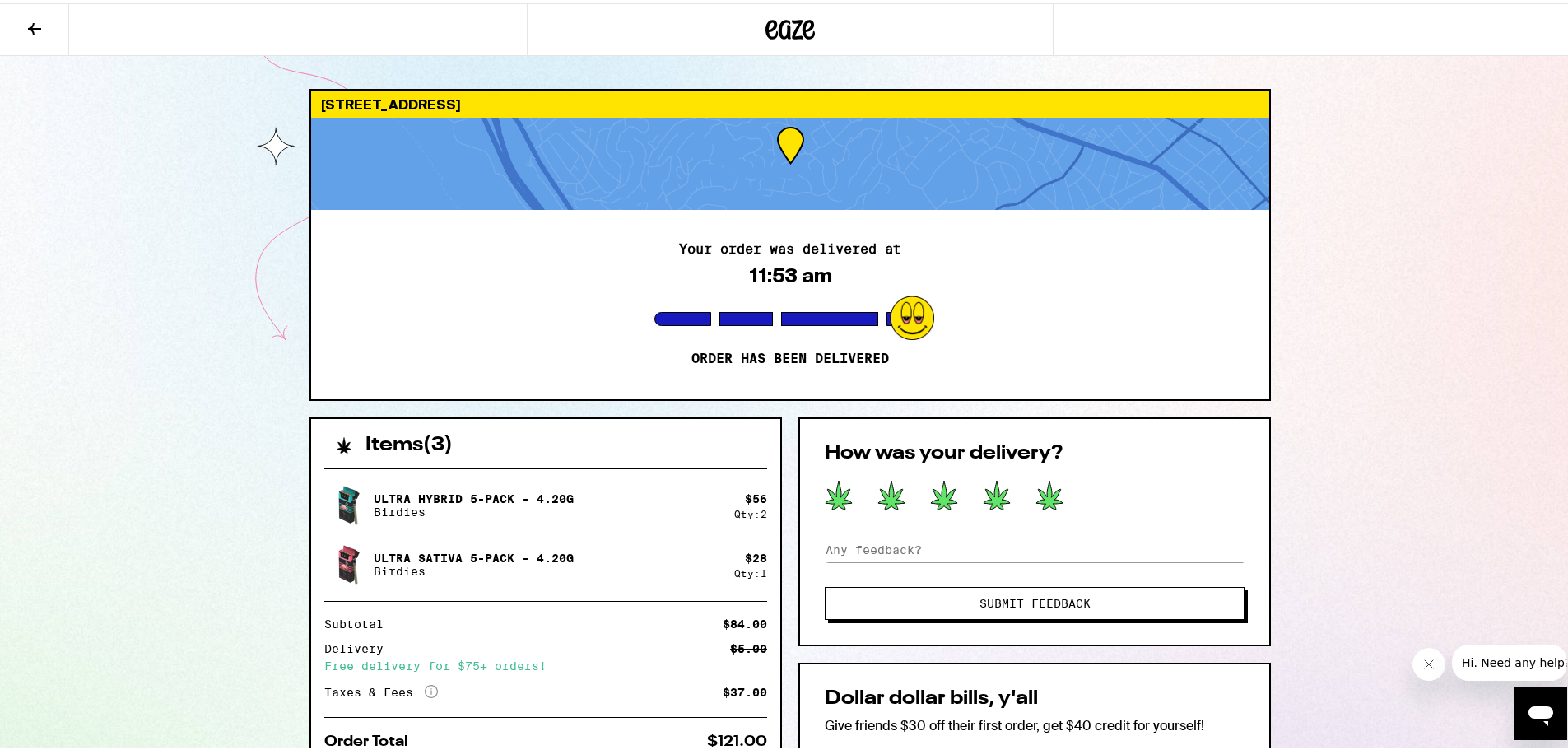
click at [1042, 504] on icon at bounding box center [1049, 492] width 28 height 31
click at [1059, 588] on button "Submit Feedback" at bounding box center [1035, 600] width 419 height 33
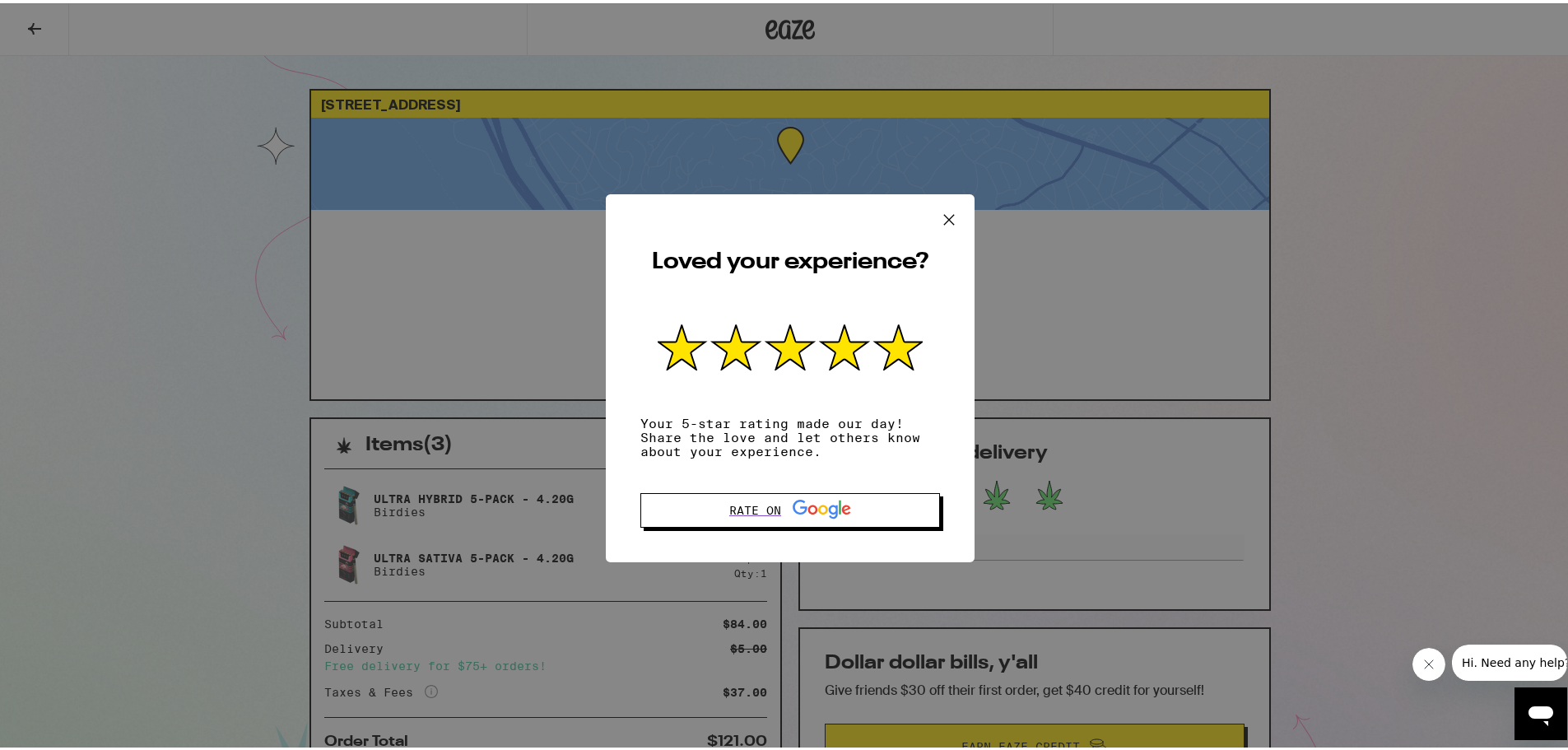
click at [894, 354] on icon at bounding box center [898, 344] width 47 height 44
click at [946, 208] on icon at bounding box center [950, 216] width 25 height 25
